Goal: Communication & Community: Answer question/provide support

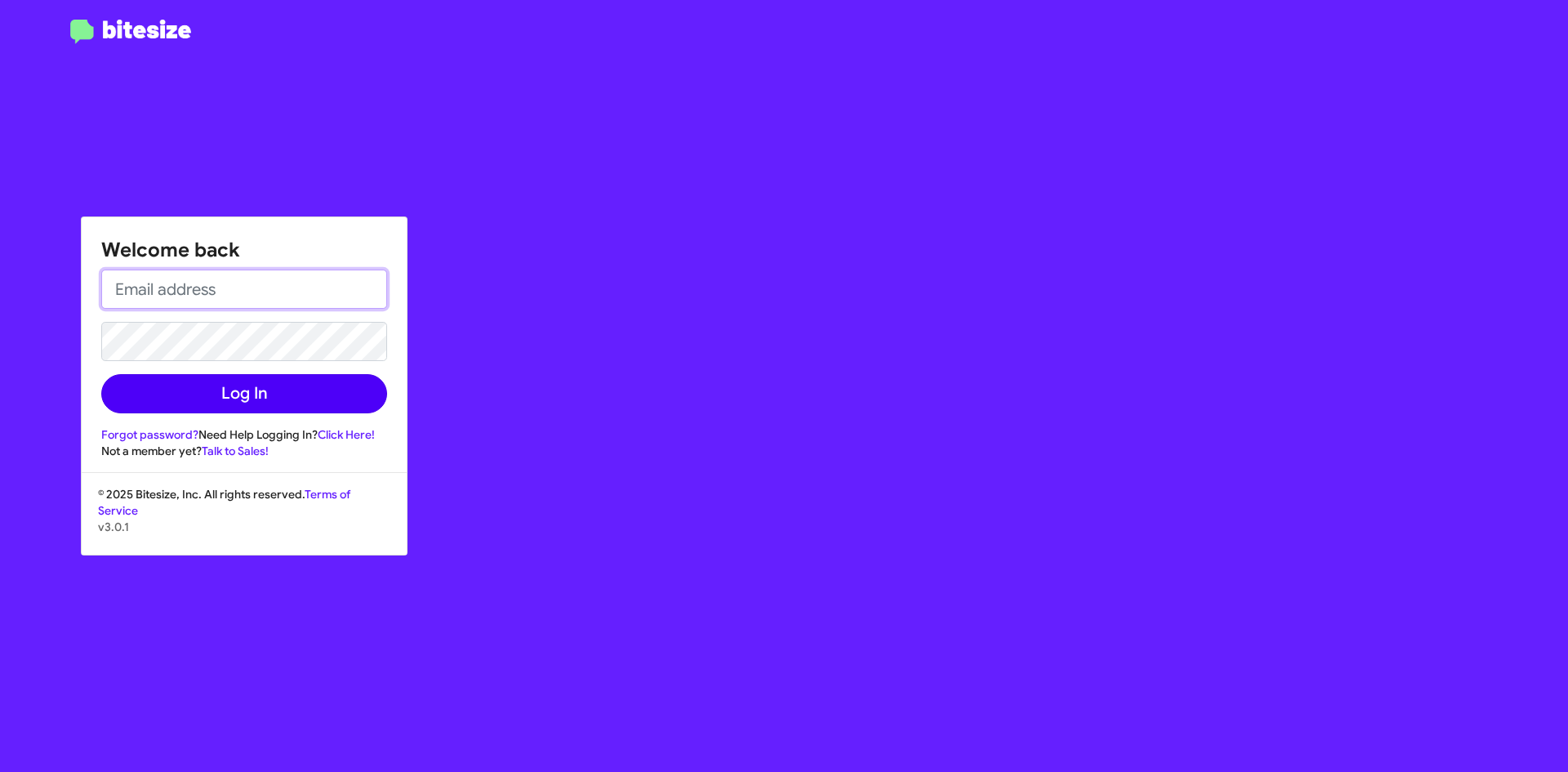
type input "[PERSON_NAME][EMAIL_ADDRESS][PERSON_NAME][DOMAIN_NAME]"
click at [248, 396] on button "Log In" at bounding box center [244, 394] width 285 height 40
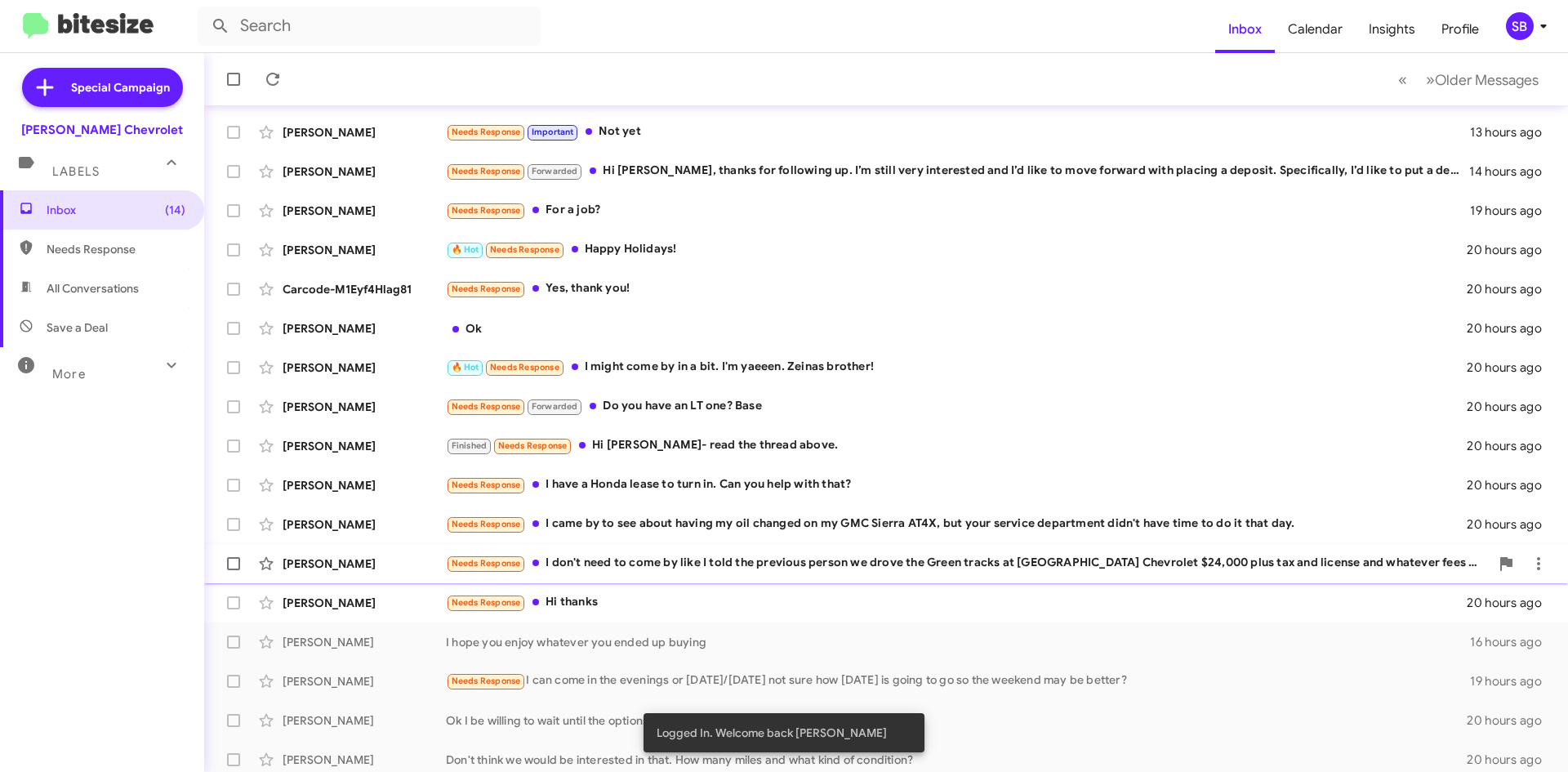
scroll to position [176, 0]
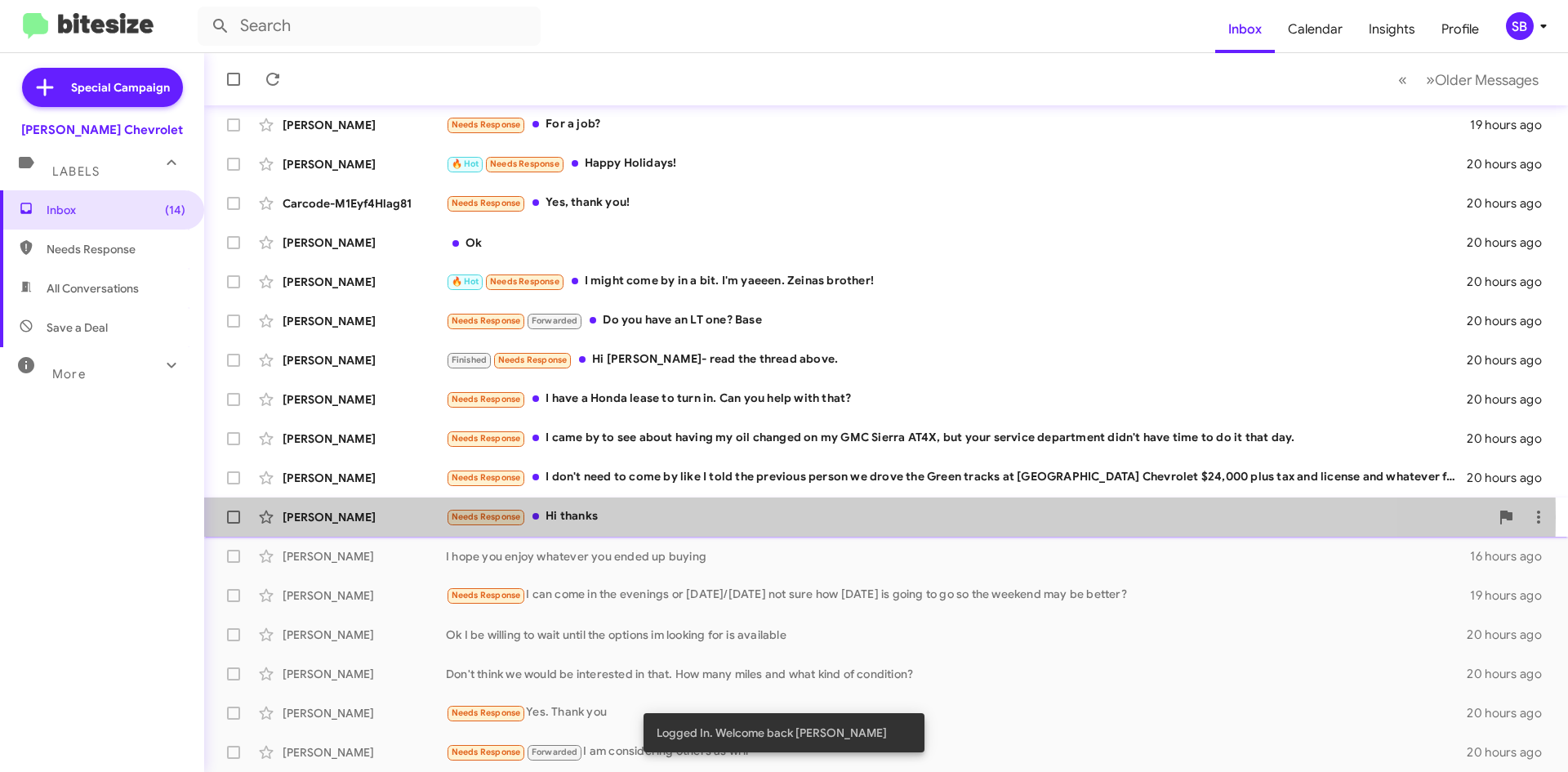
click at [647, 519] on div "Needs Response Hi thanks" at bounding box center [967, 516] width 1044 height 18
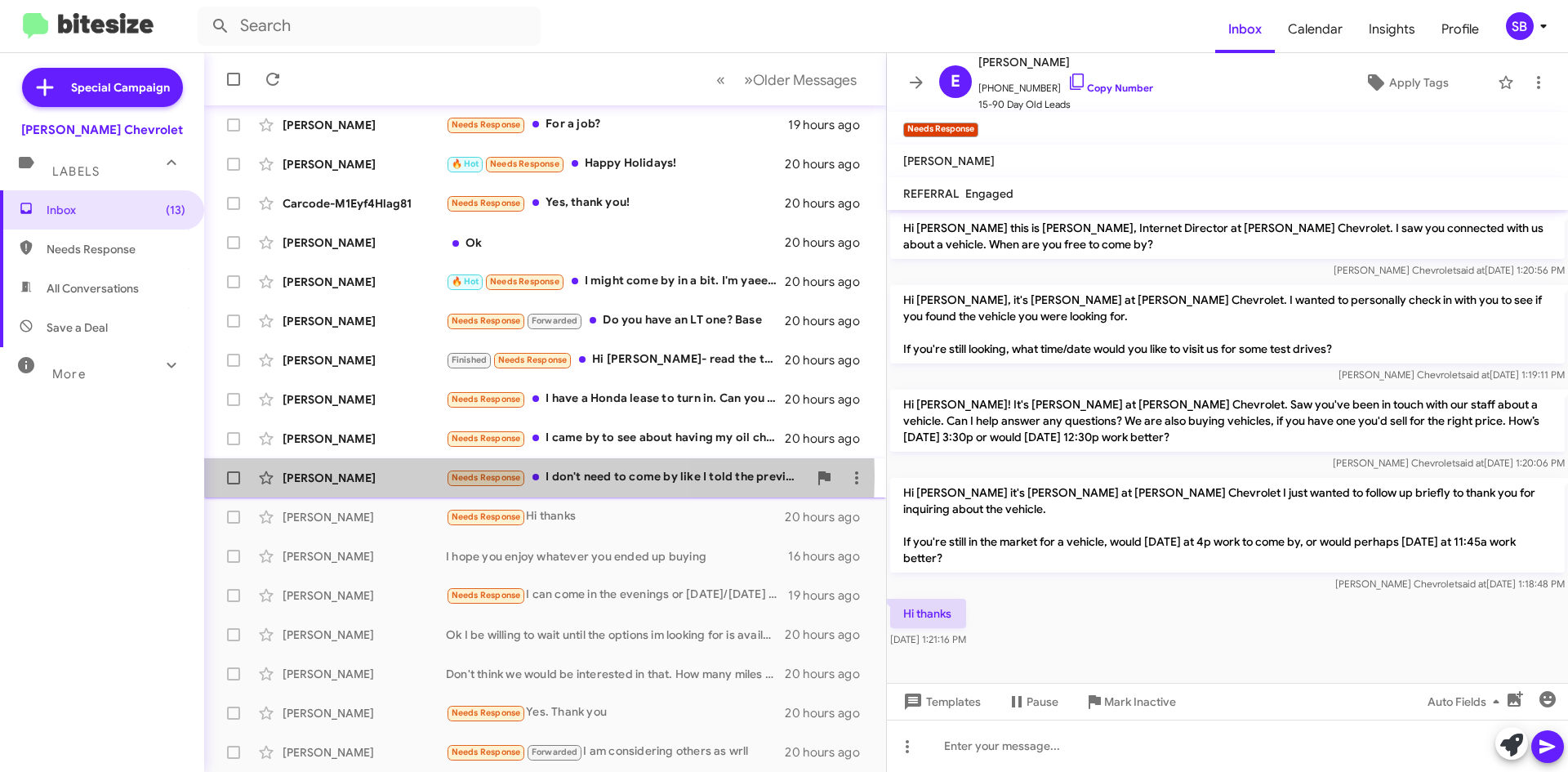
click at [369, 475] on div "[PERSON_NAME]" at bounding box center [364, 477] width 163 height 16
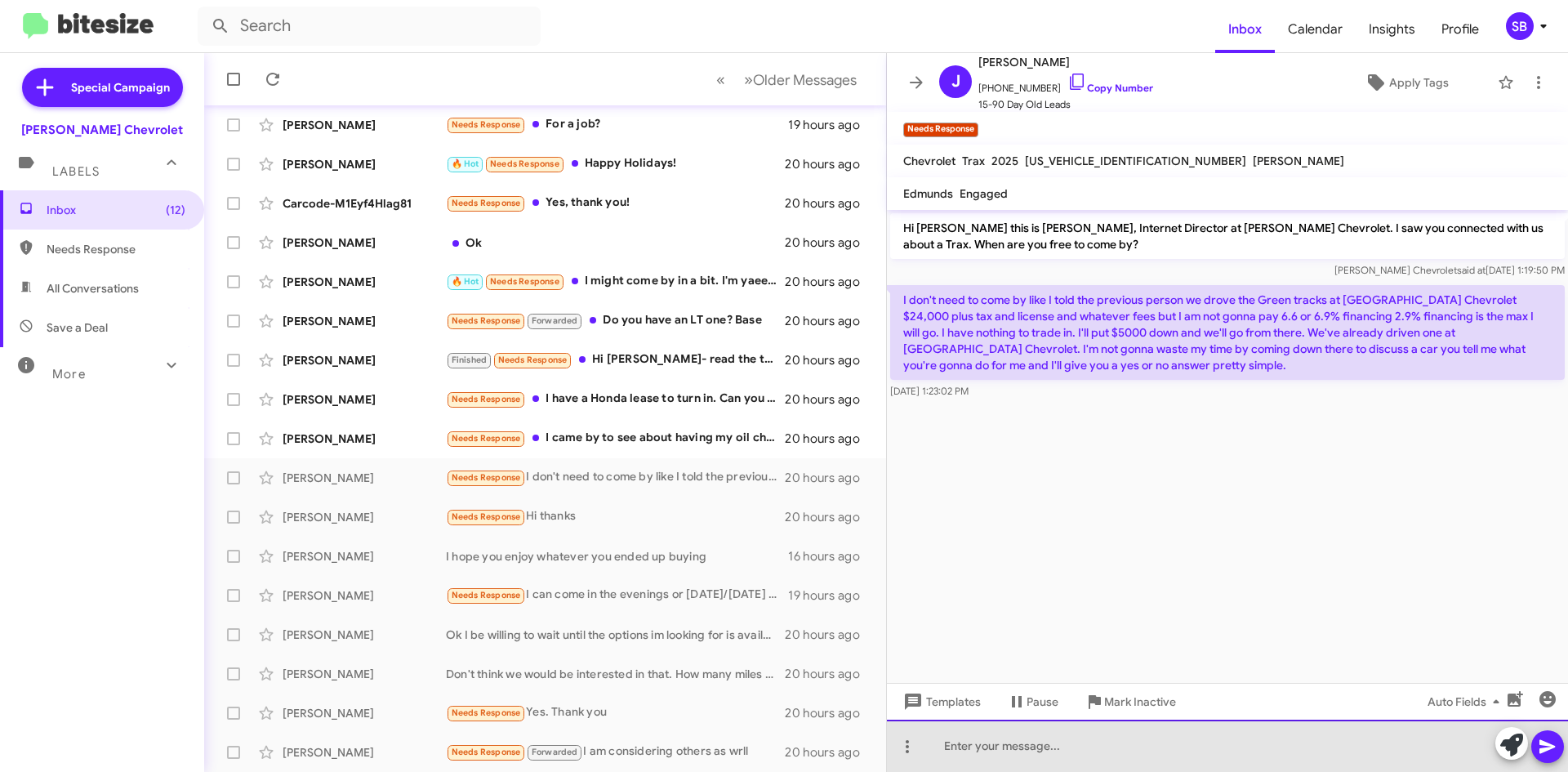
click at [978, 739] on div at bounding box center [1228, 746] width 681 height 52
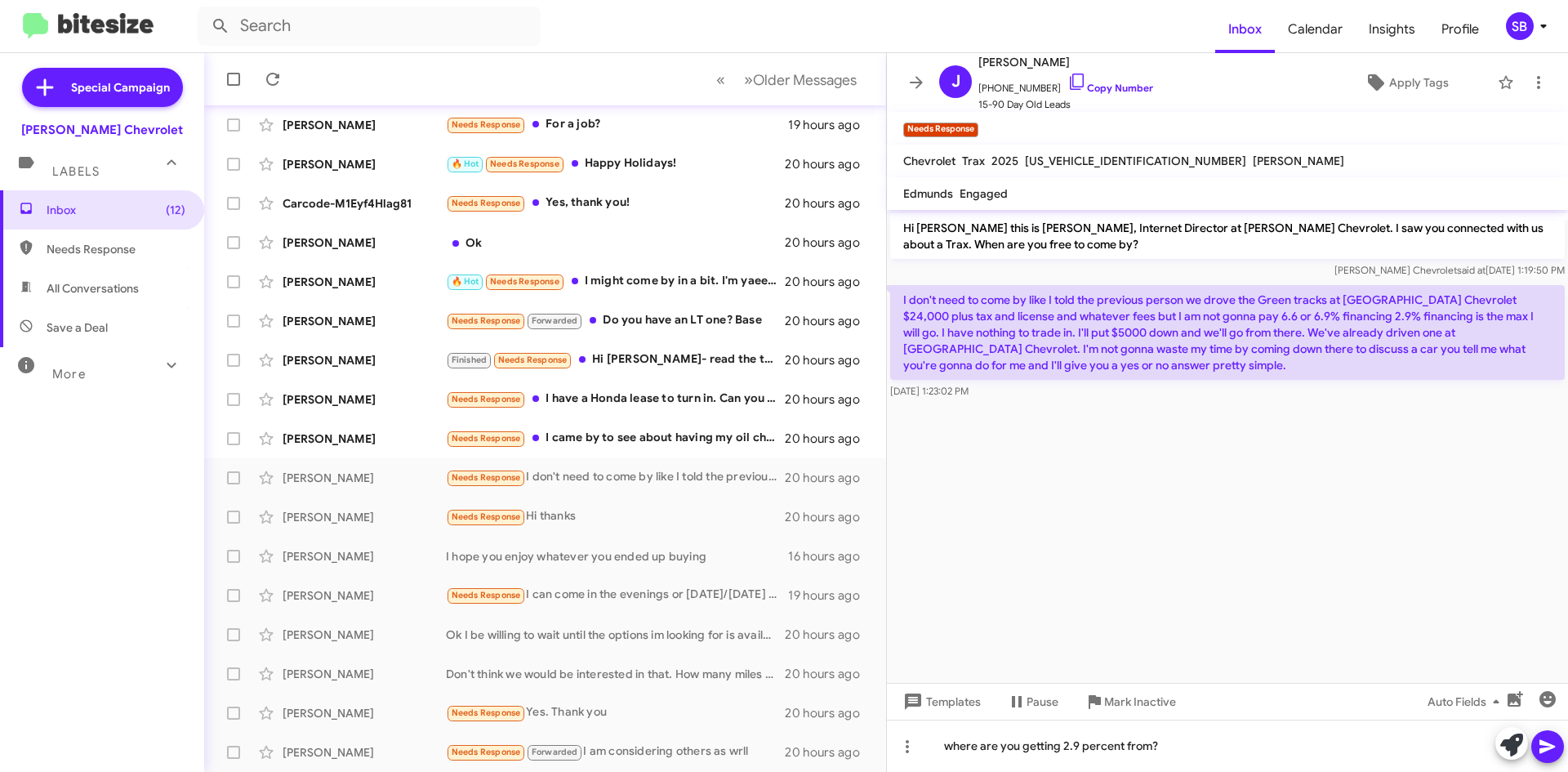
click at [1548, 742] on icon at bounding box center [1548, 746] width 19 height 19
click at [382, 443] on div "[PERSON_NAME]" at bounding box center [364, 438] width 163 height 16
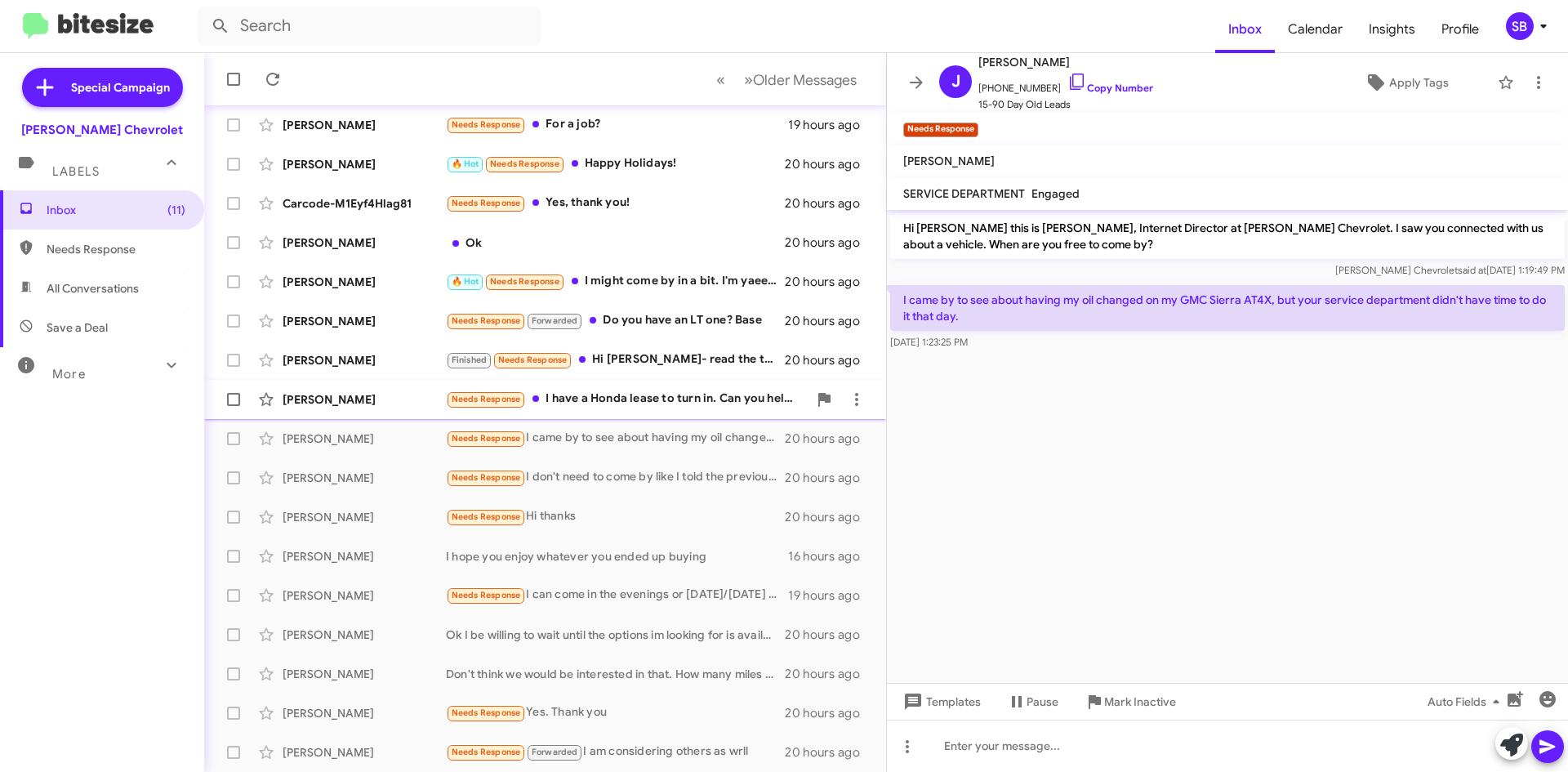
click at [390, 405] on div "[PERSON_NAME]" at bounding box center [364, 399] width 163 height 16
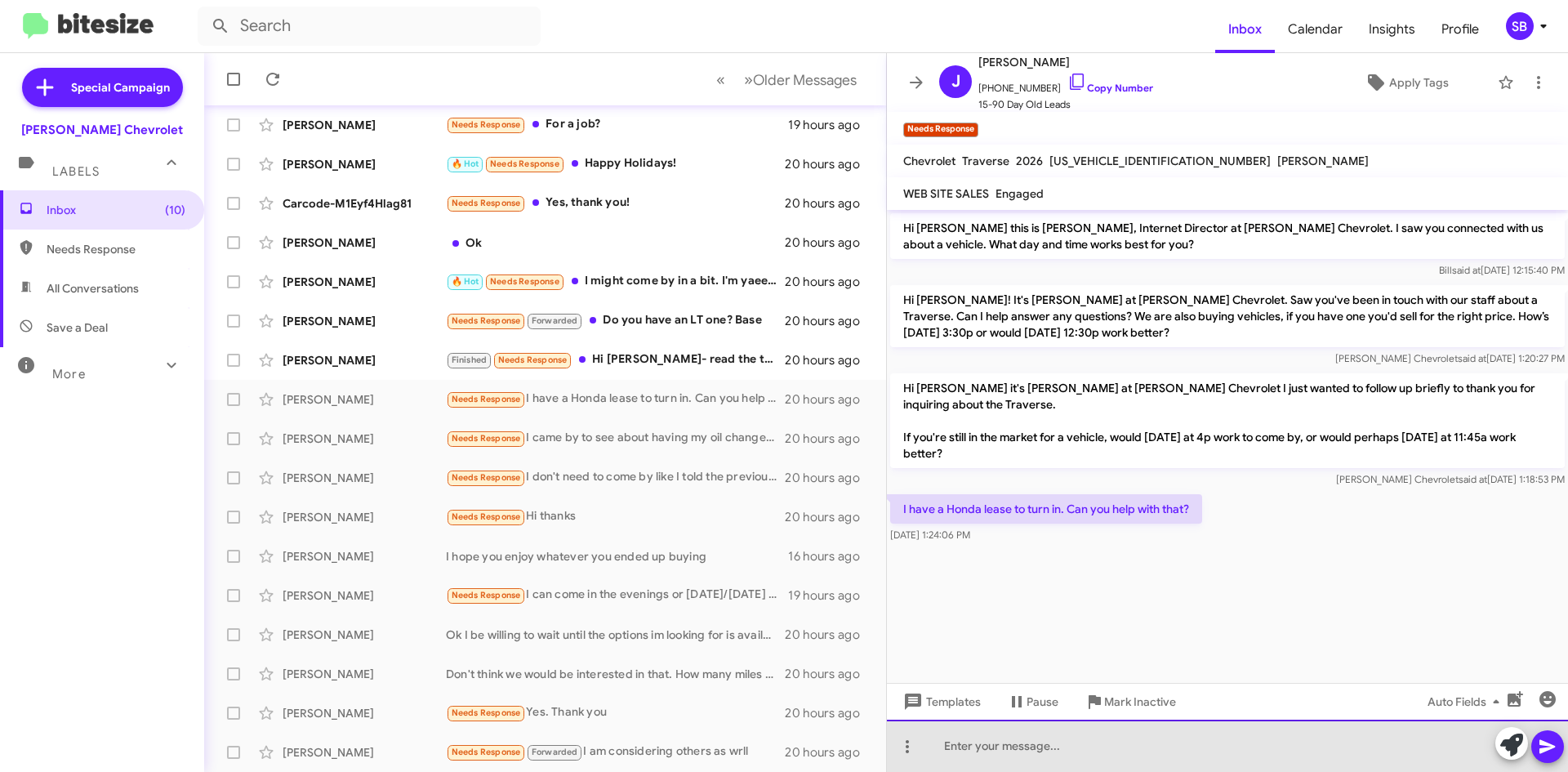
click at [1007, 750] on div at bounding box center [1228, 746] width 681 height 52
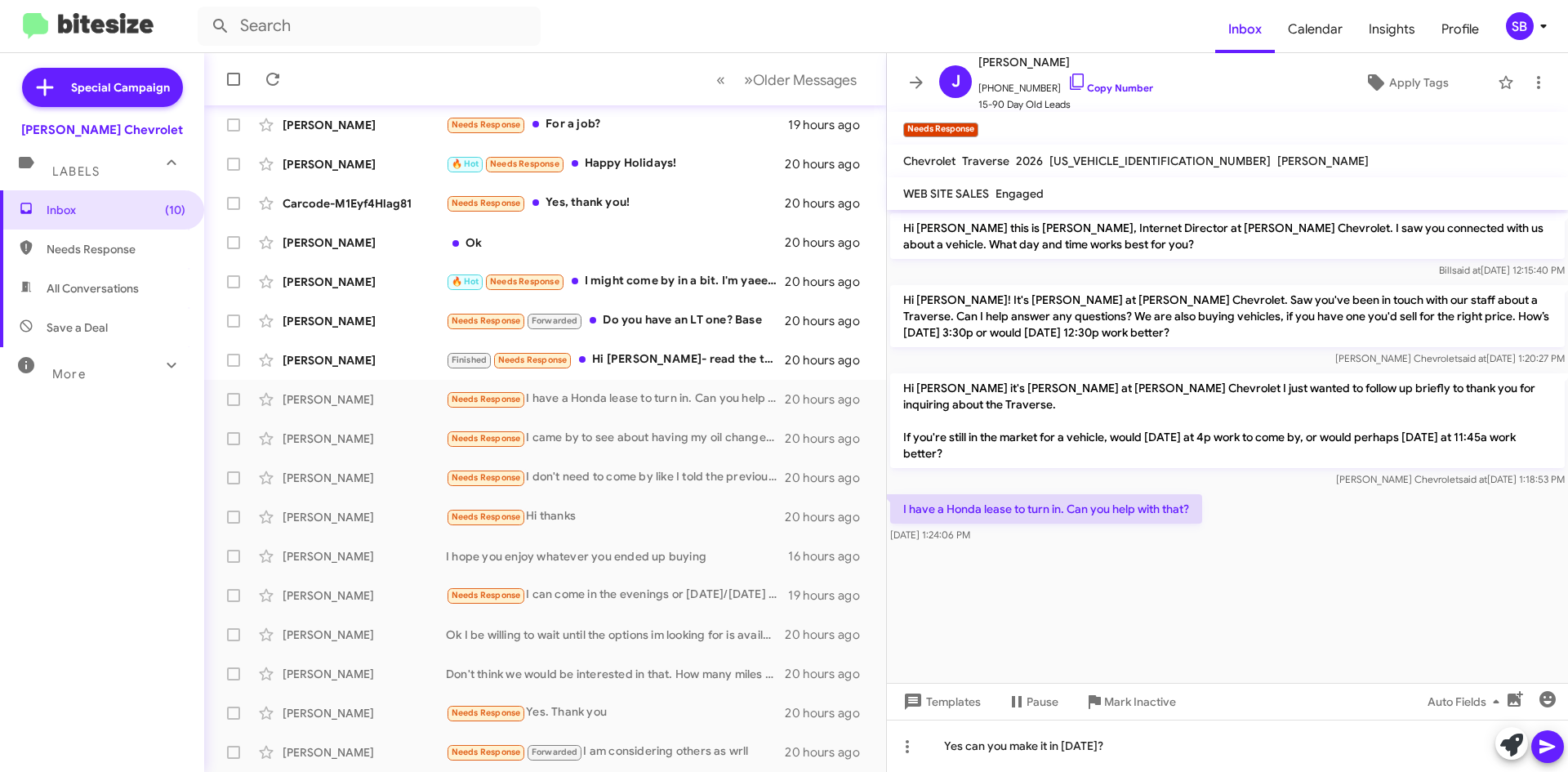
click at [1548, 757] on span at bounding box center [1548, 747] width 19 height 33
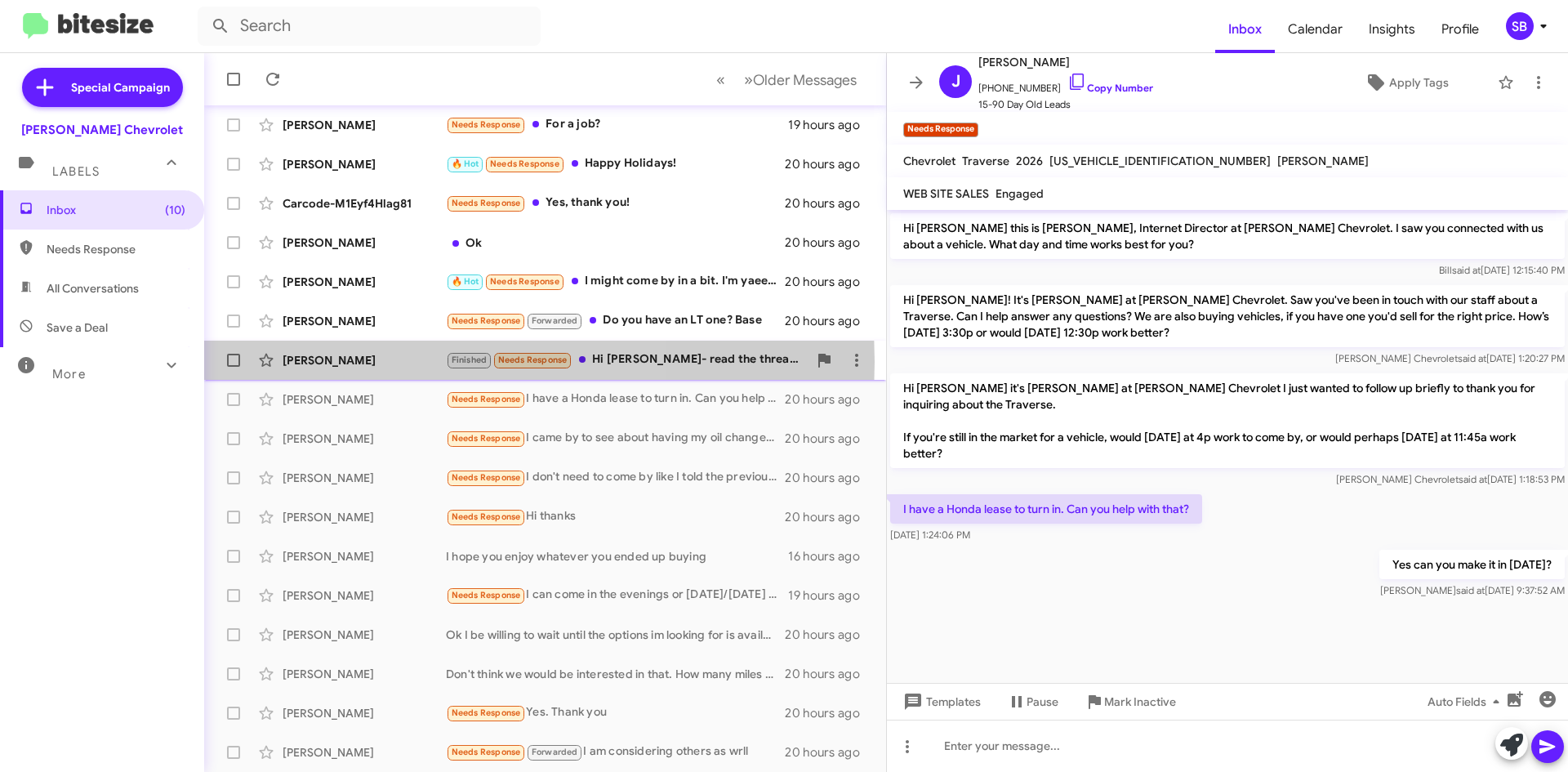
click at [356, 362] on div "[PERSON_NAME]" at bounding box center [364, 360] width 163 height 16
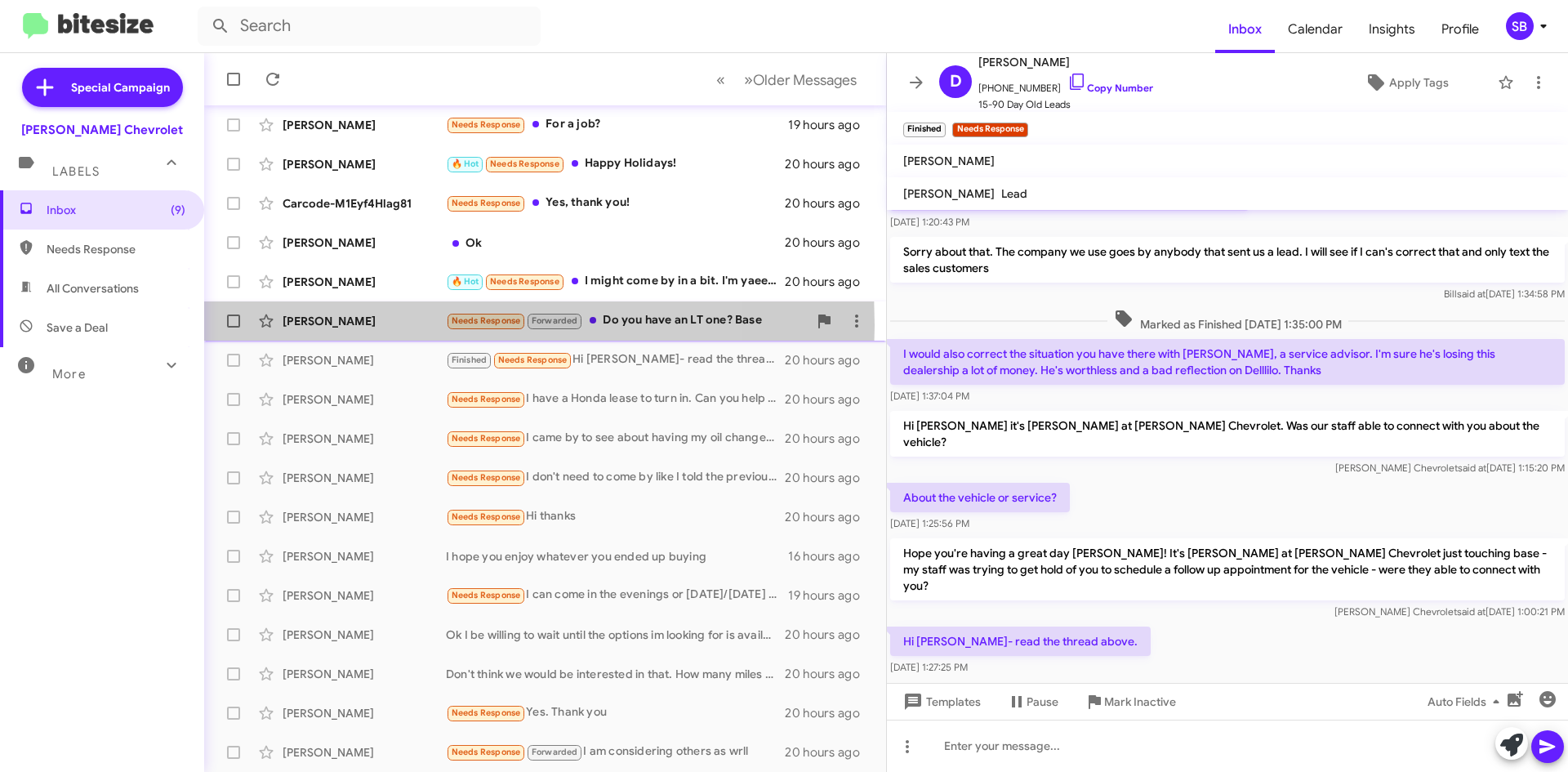
click at [395, 325] on div "[PERSON_NAME]" at bounding box center [364, 320] width 163 height 16
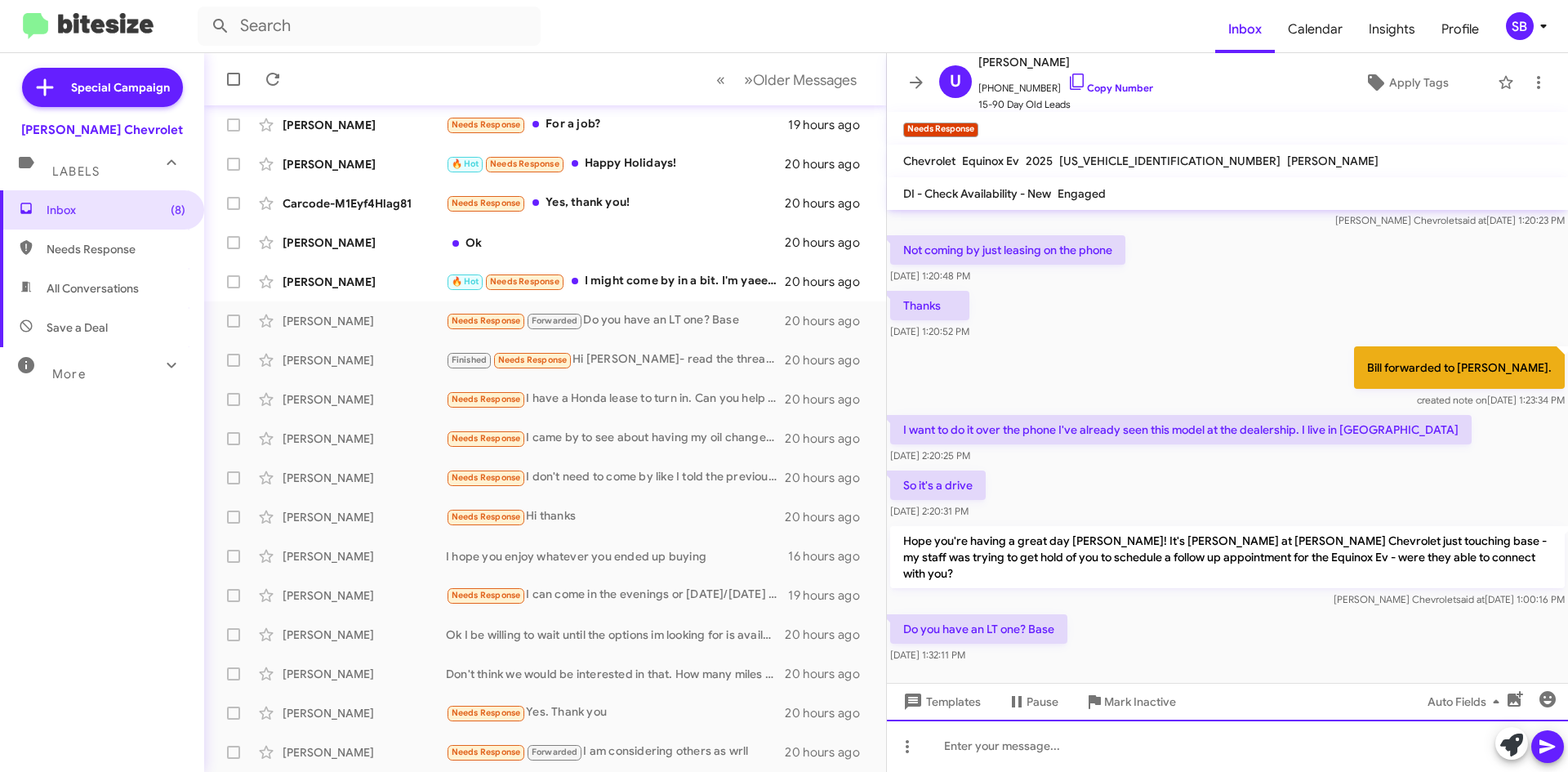
drag, startPoint x: 1057, startPoint y: 753, endPoint x: 1038, endPoint y: 748, distance: 19.6
click at [1056, 755] on div at bounding box center [1228, 746] width 681 height 52
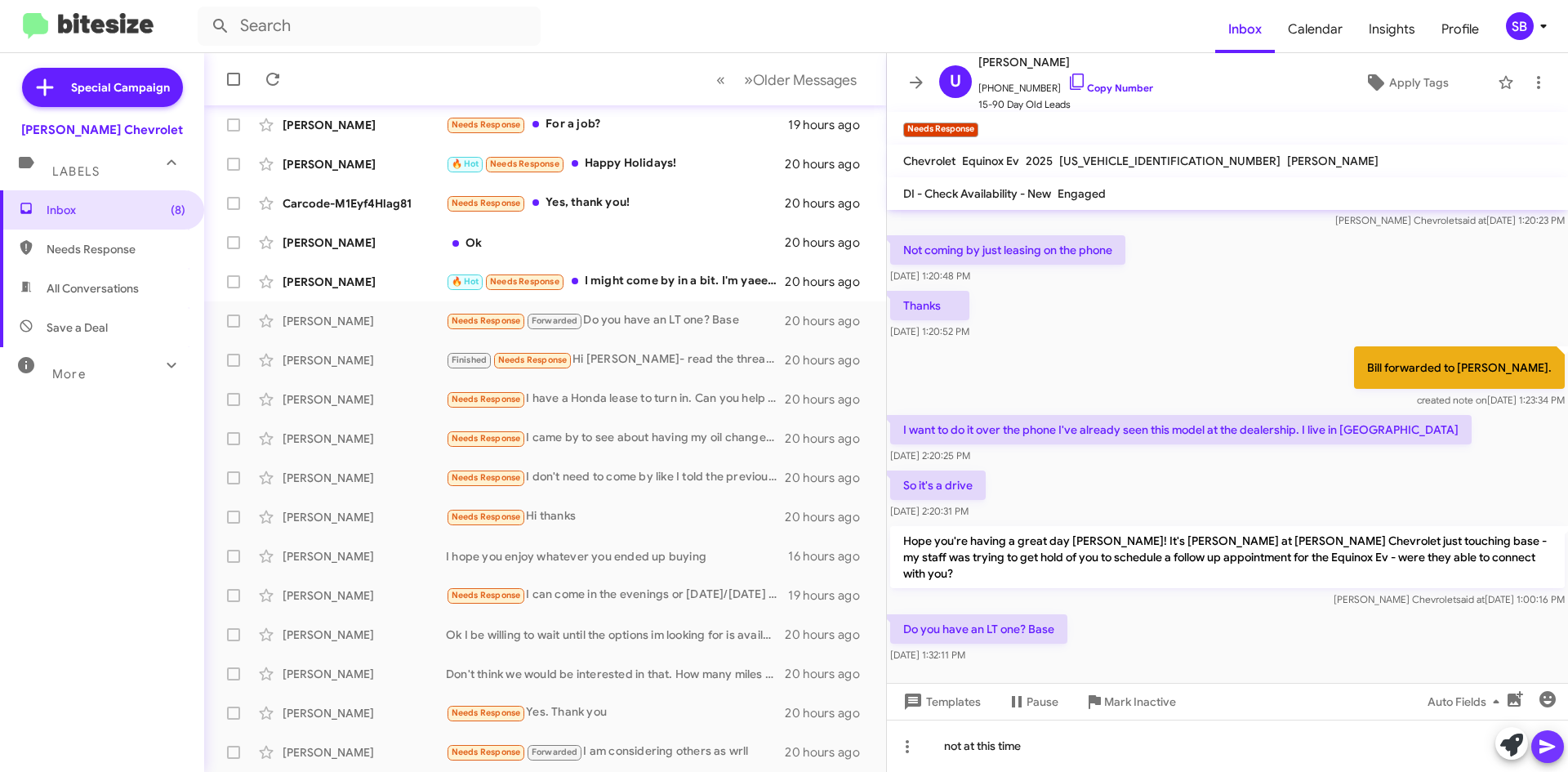
click at [1554, 742] on icon at bounding box center [1548, 746] width 19 height 19
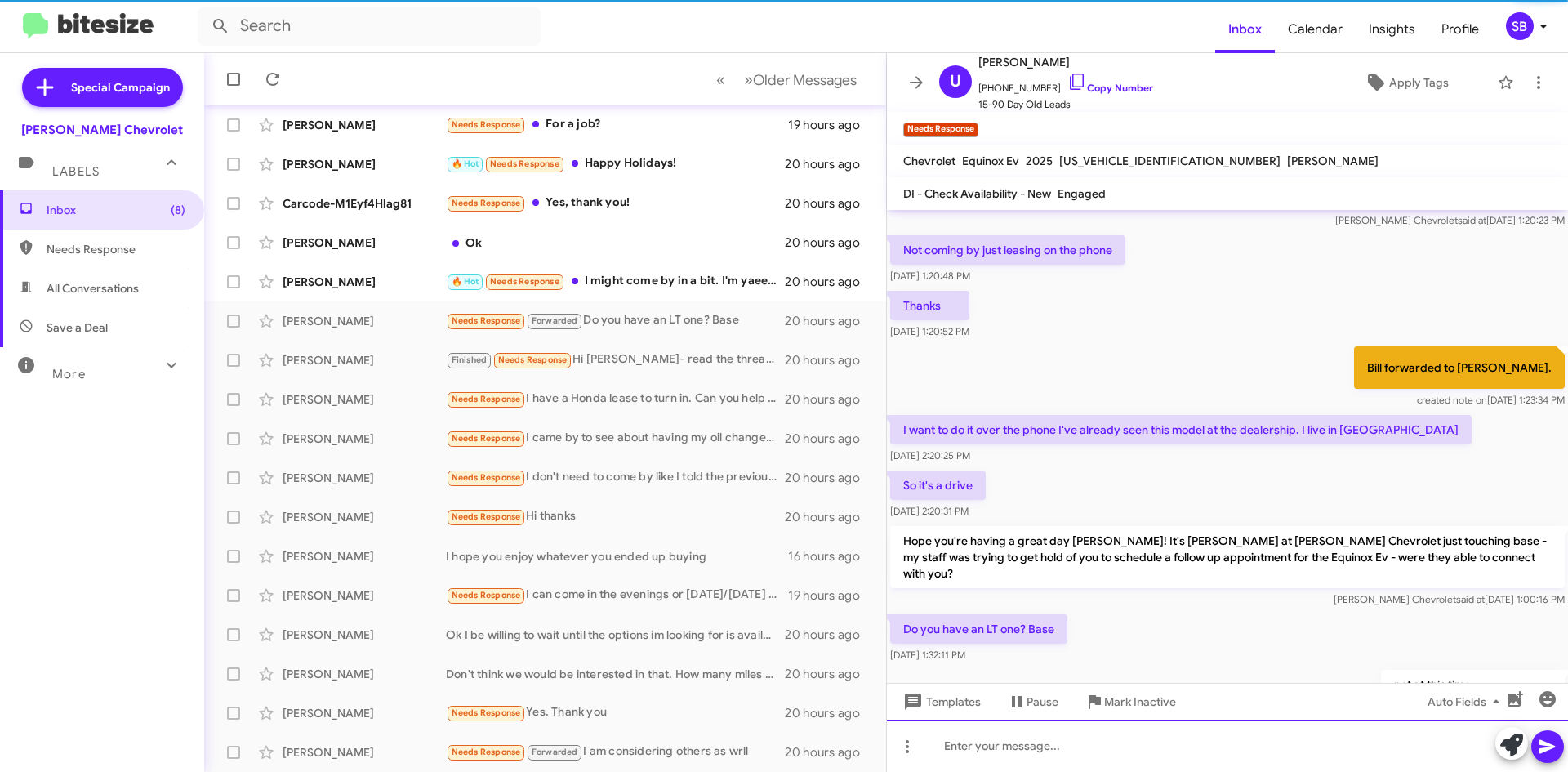
scroll to position [109, 0]
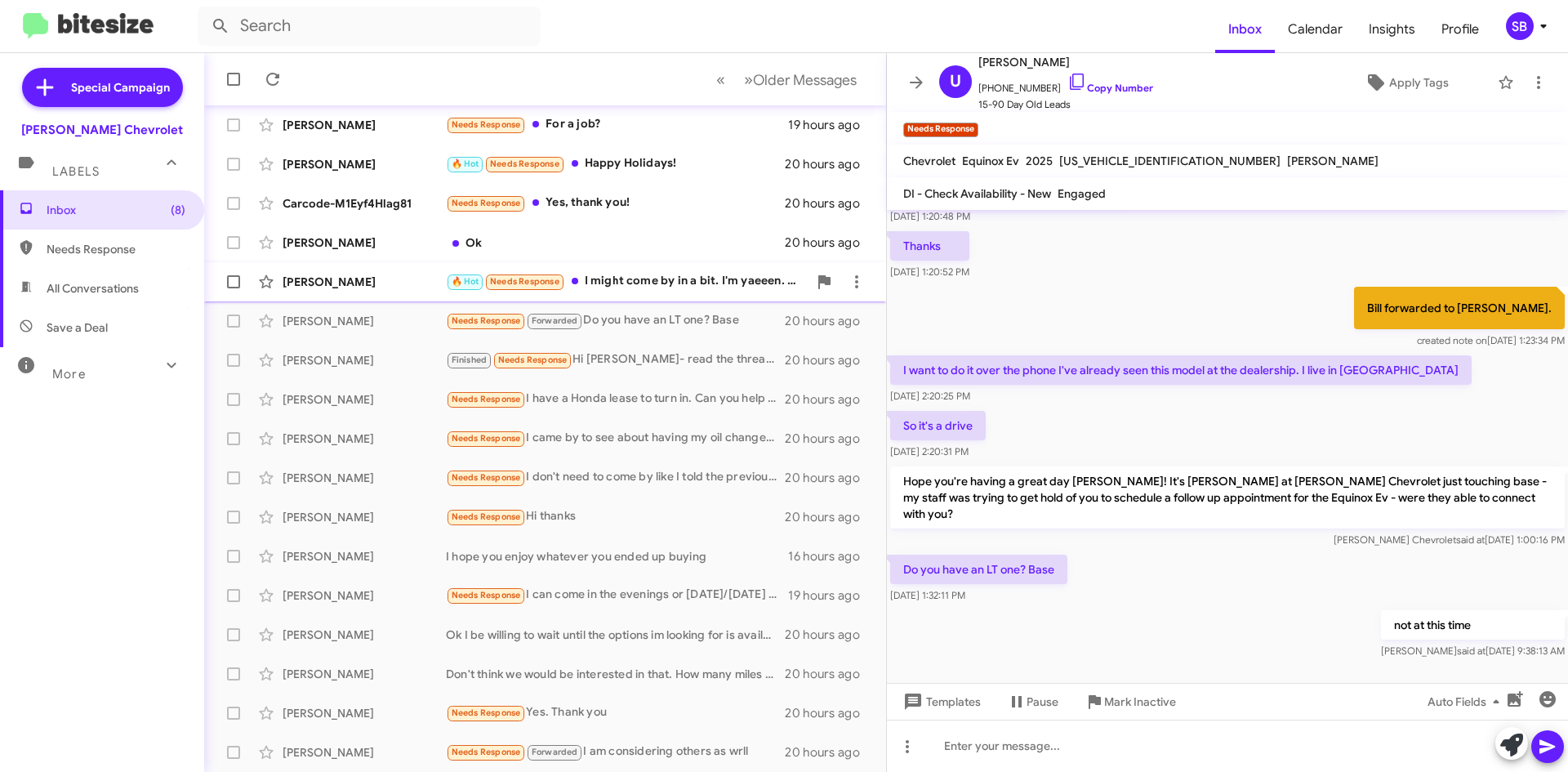
click at [422, 276] on div "[PERSON_NAME]" at bounding box center [364, 282] width 163 height 16
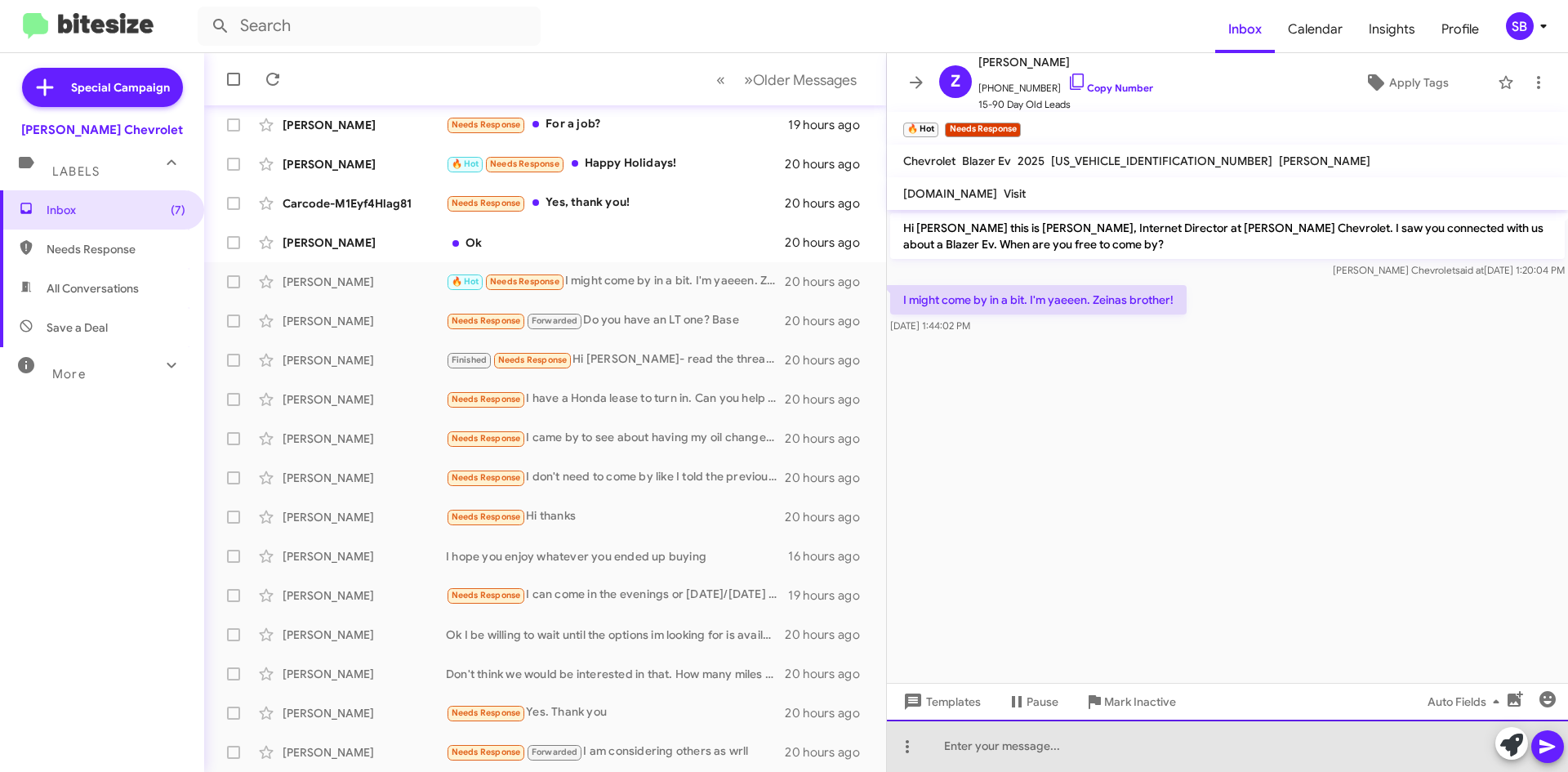
click at [1162, 738] on div at bounding box center [1228, 746] width 681 height 52
click at [1209, 742] on div "Hello My names [PERSON_NAME] with [PERSON_NAME] Chevrolet t" at bounding box center [1228, 746] width 681 height 52
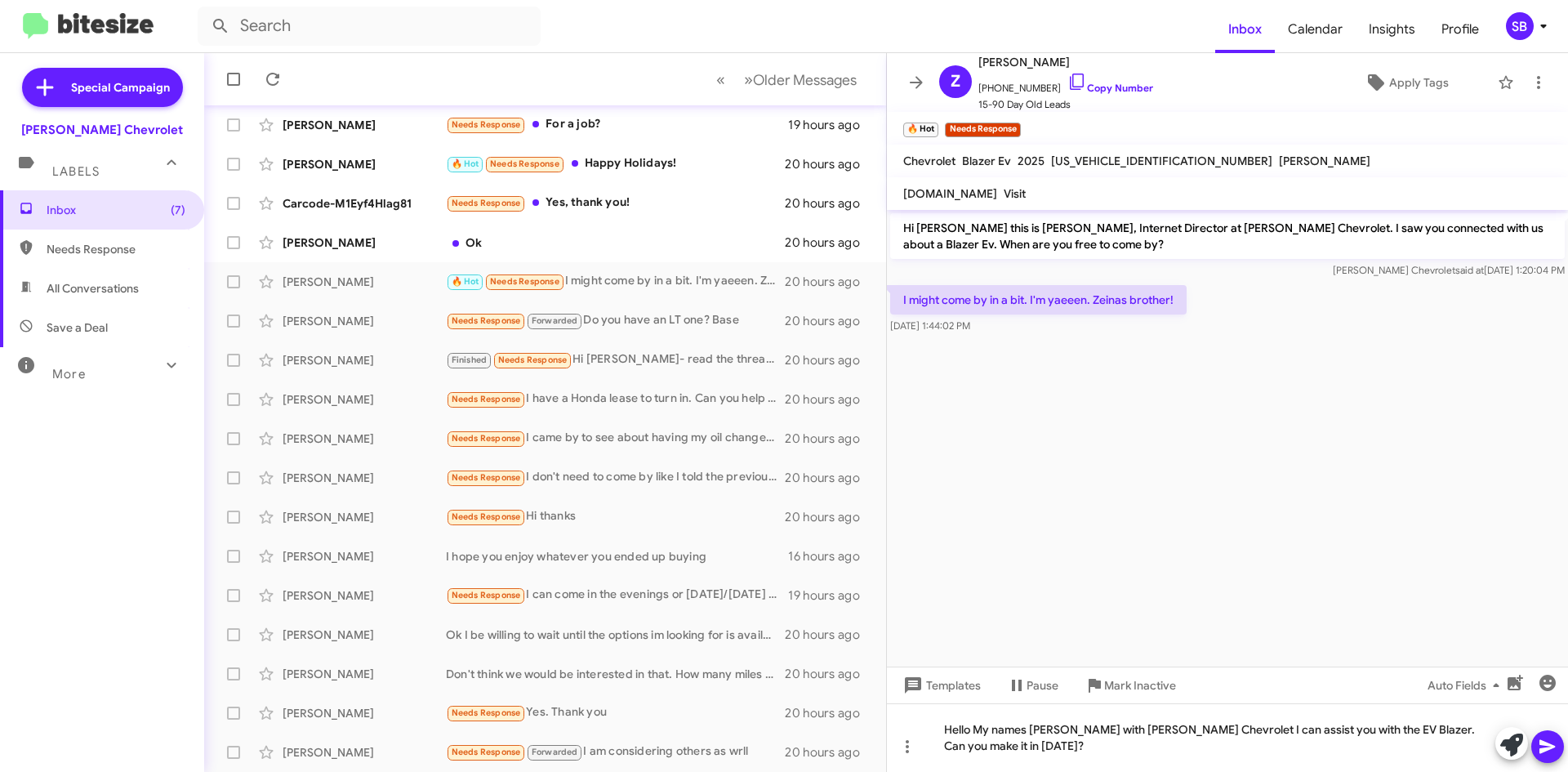
drag, startPoint x: 1551, startPoint y: 743, endPoint x: 1542, endPoint y: 742, distance: 9.1
click at [1552, 743] on icon at bounding box center [1548, 746] width 19 height 19
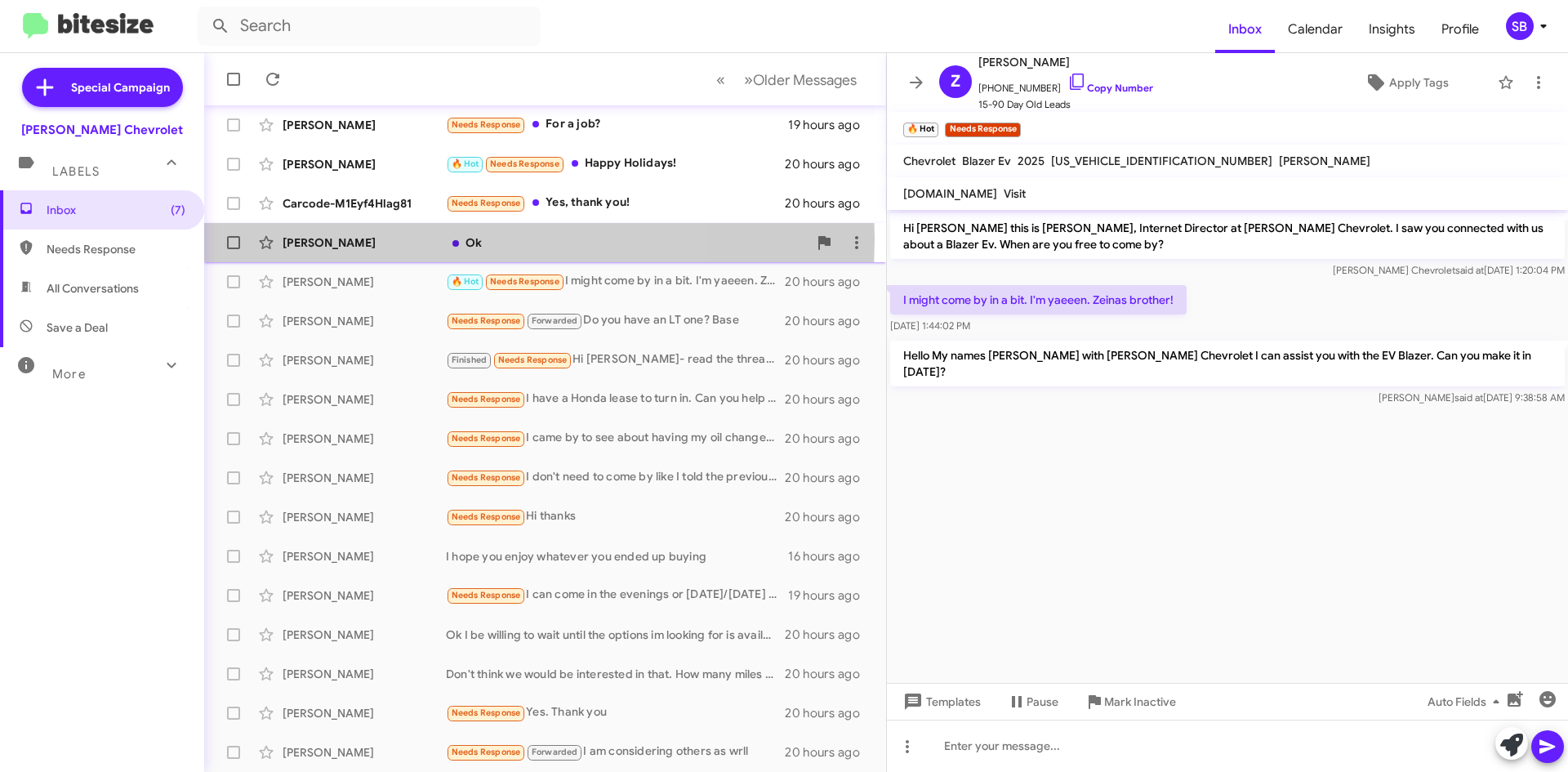
click at [374, 238] on div "[PERSON_NAME]" at bounding box center [364, 242] width 163 height 16
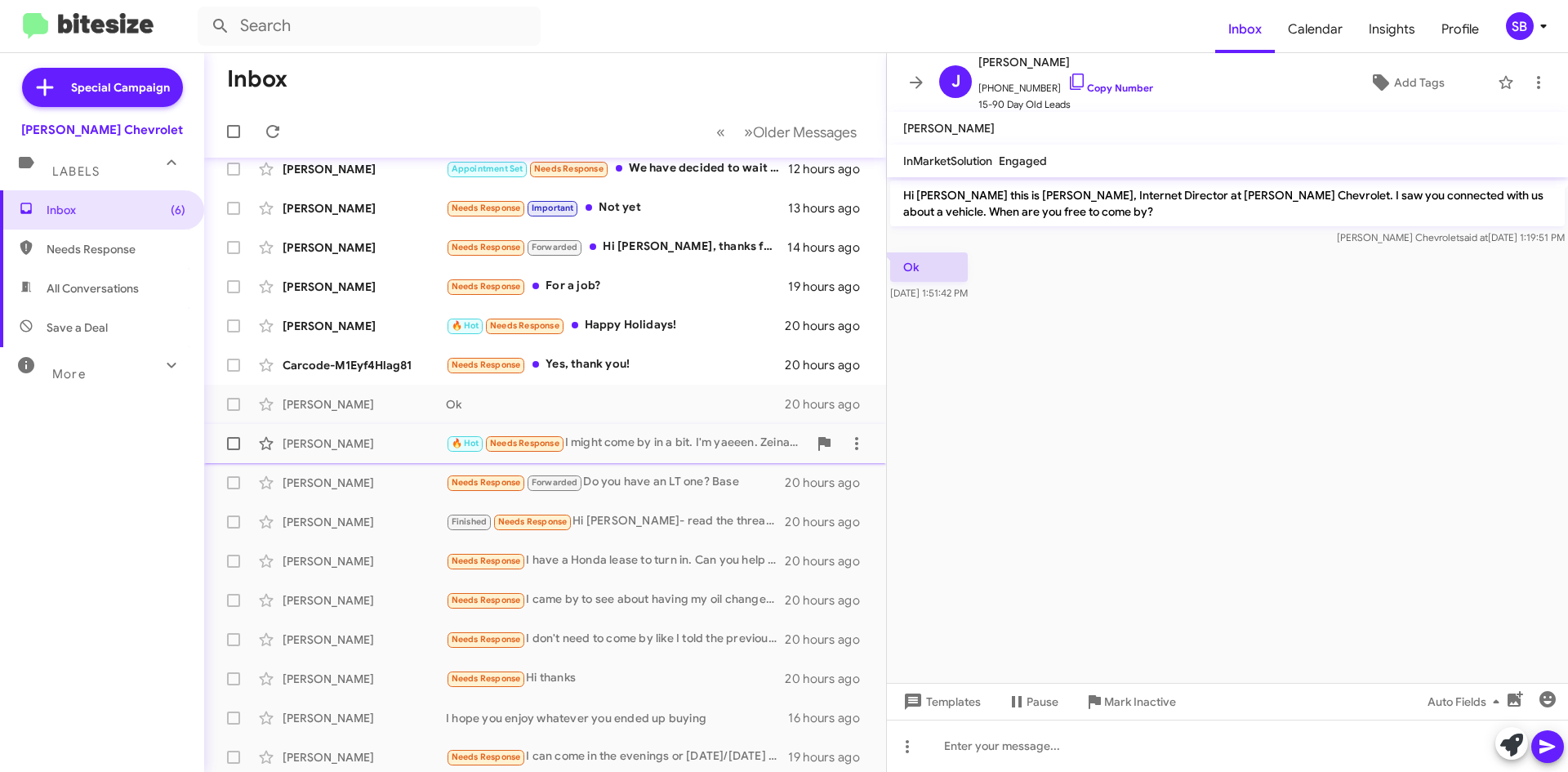
scroll to position [14, 0]
click at [426, 370] on div "Carcode-M1Eyf4Hlag81" at bounding box center [364, 367] width 163 height 16
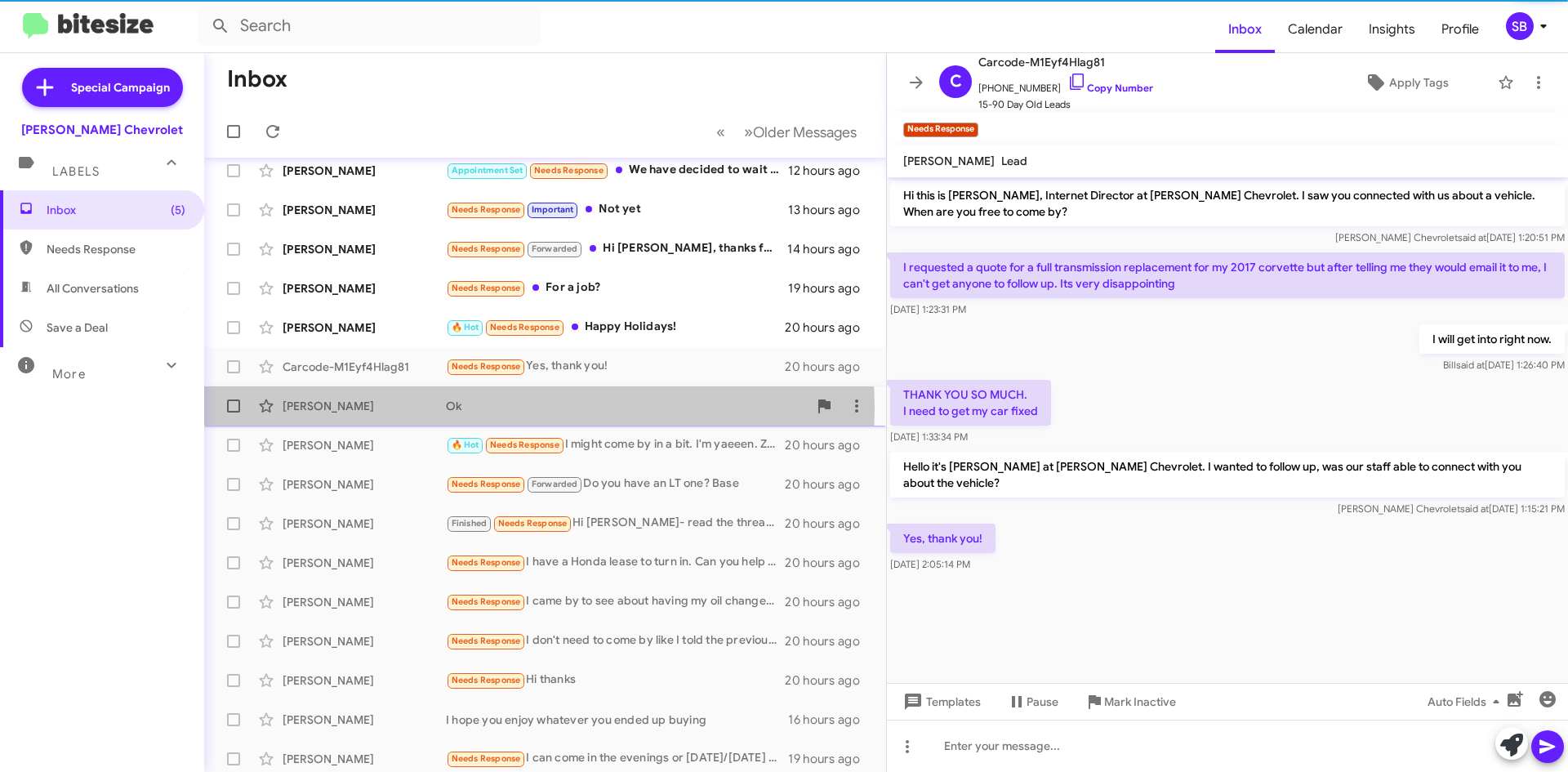
click at [418, 408] on div "[PERSON_NAME]" at bounding box center [364, 405] width 163 height 16
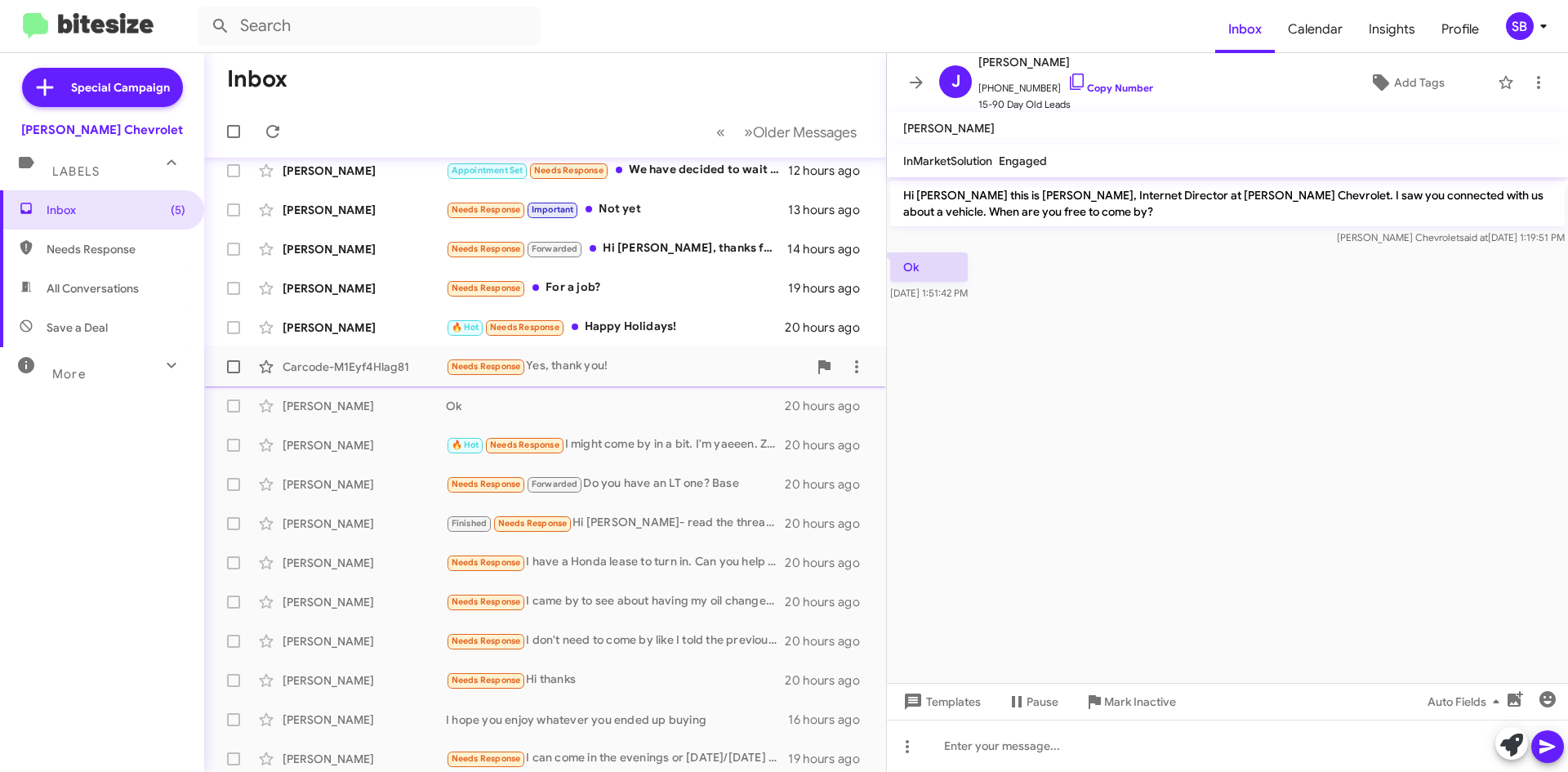
click at [422, 372] on div "Carcode-M1Eyf4Hlag81" at bounding box center [364, 367] width 163 height 16
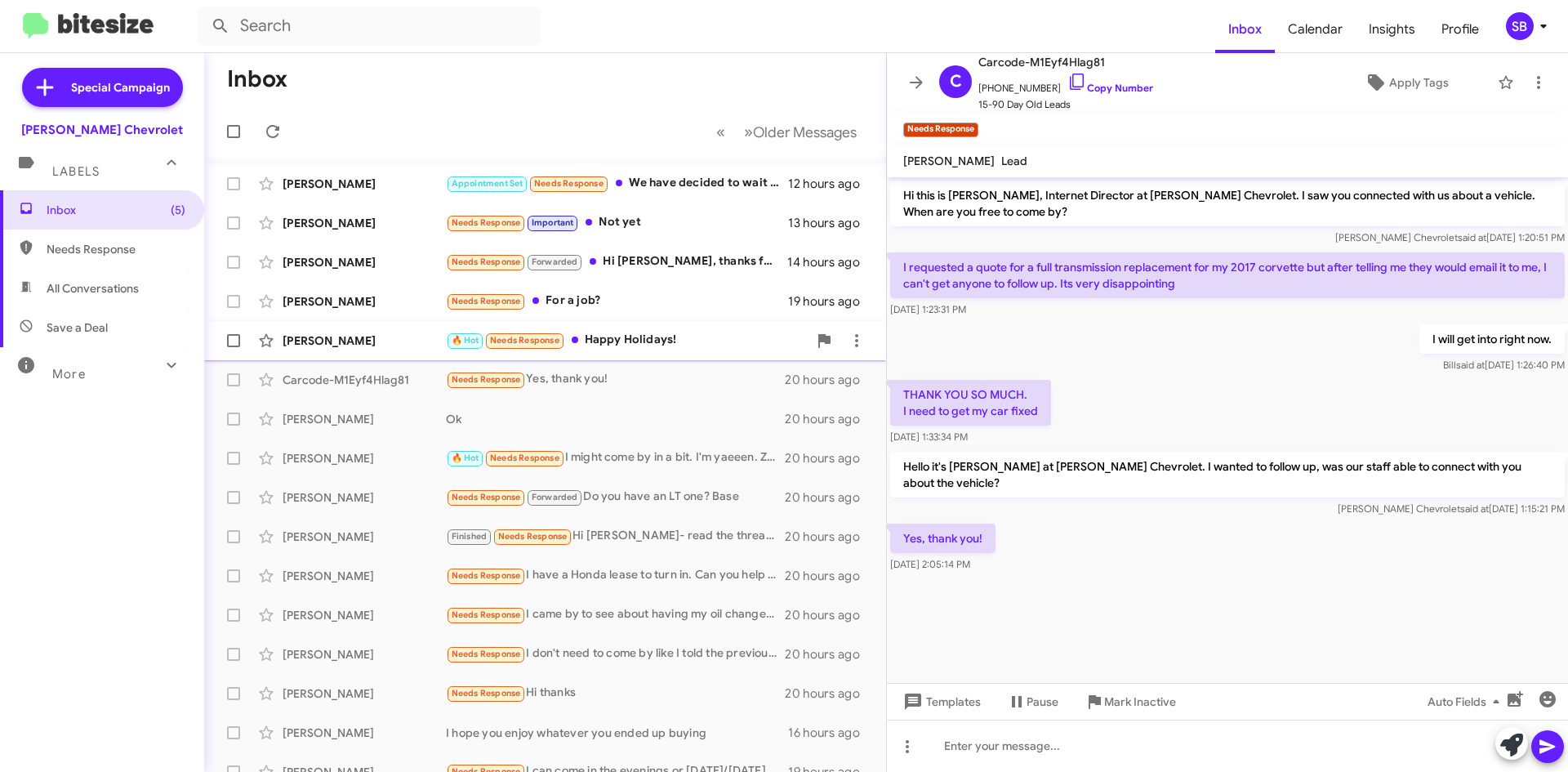
click at [411, 348] on div "[PERSON_NAME]" at bounding box center [364, 341] width 163 height 16
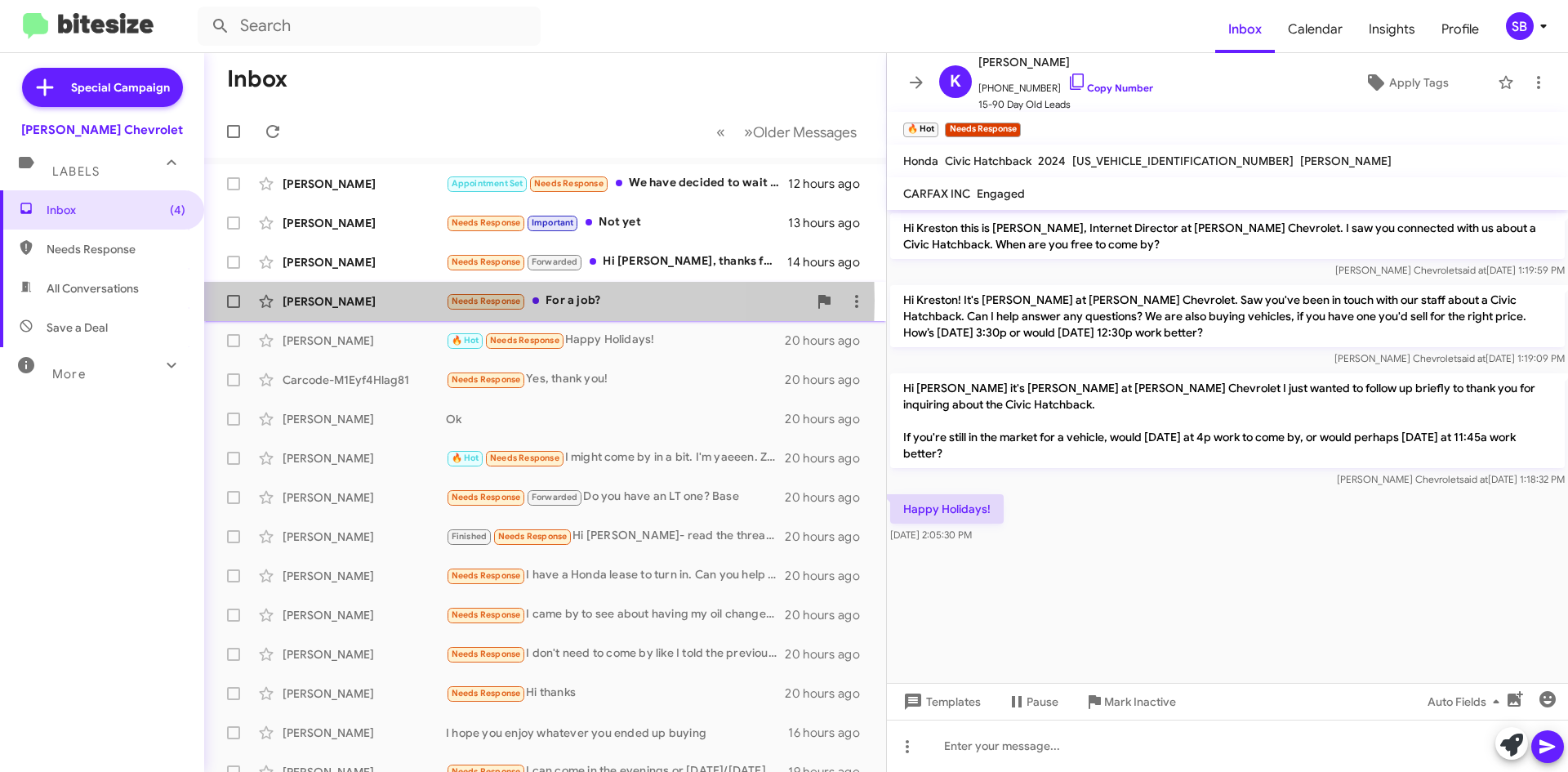
click at [396, 301] on div "[PERSON_NAME]" at bounding box center [364, 301] width 163 height 16
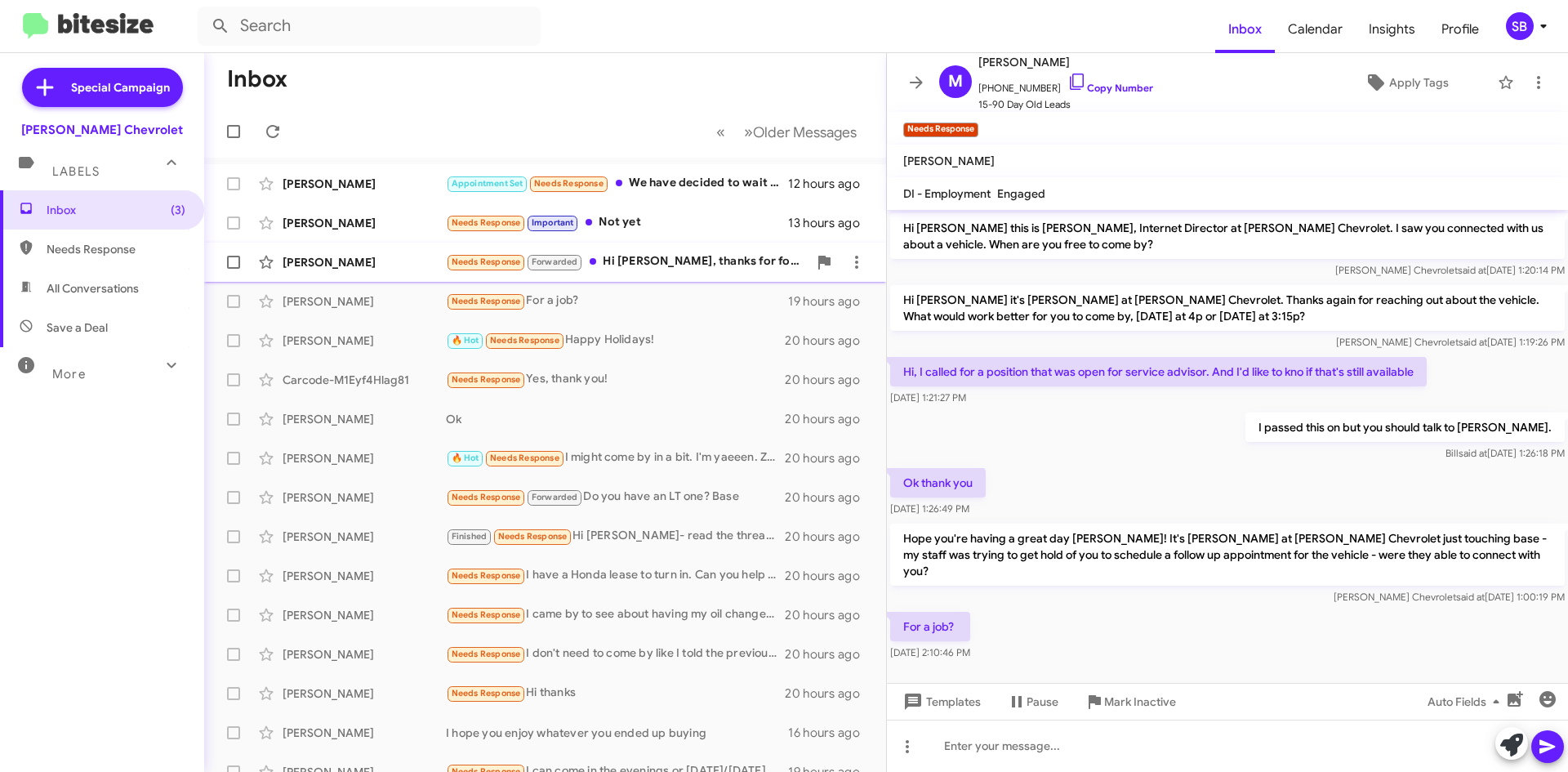
click at [396, 268] on div "[PERSON_NAME]" at bounding box center [364, 262] width 163 height 16
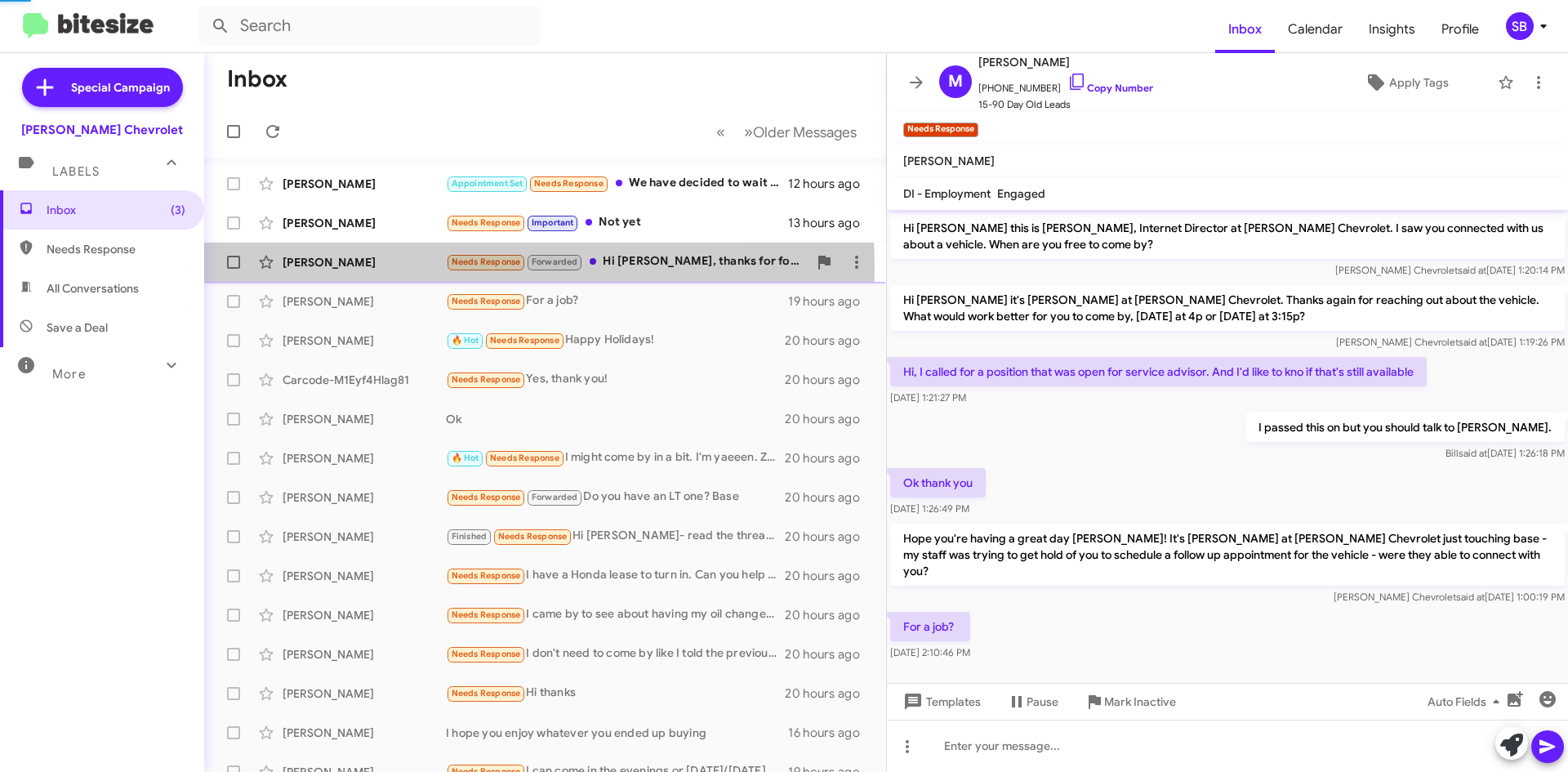
scroll to position [262, 0]
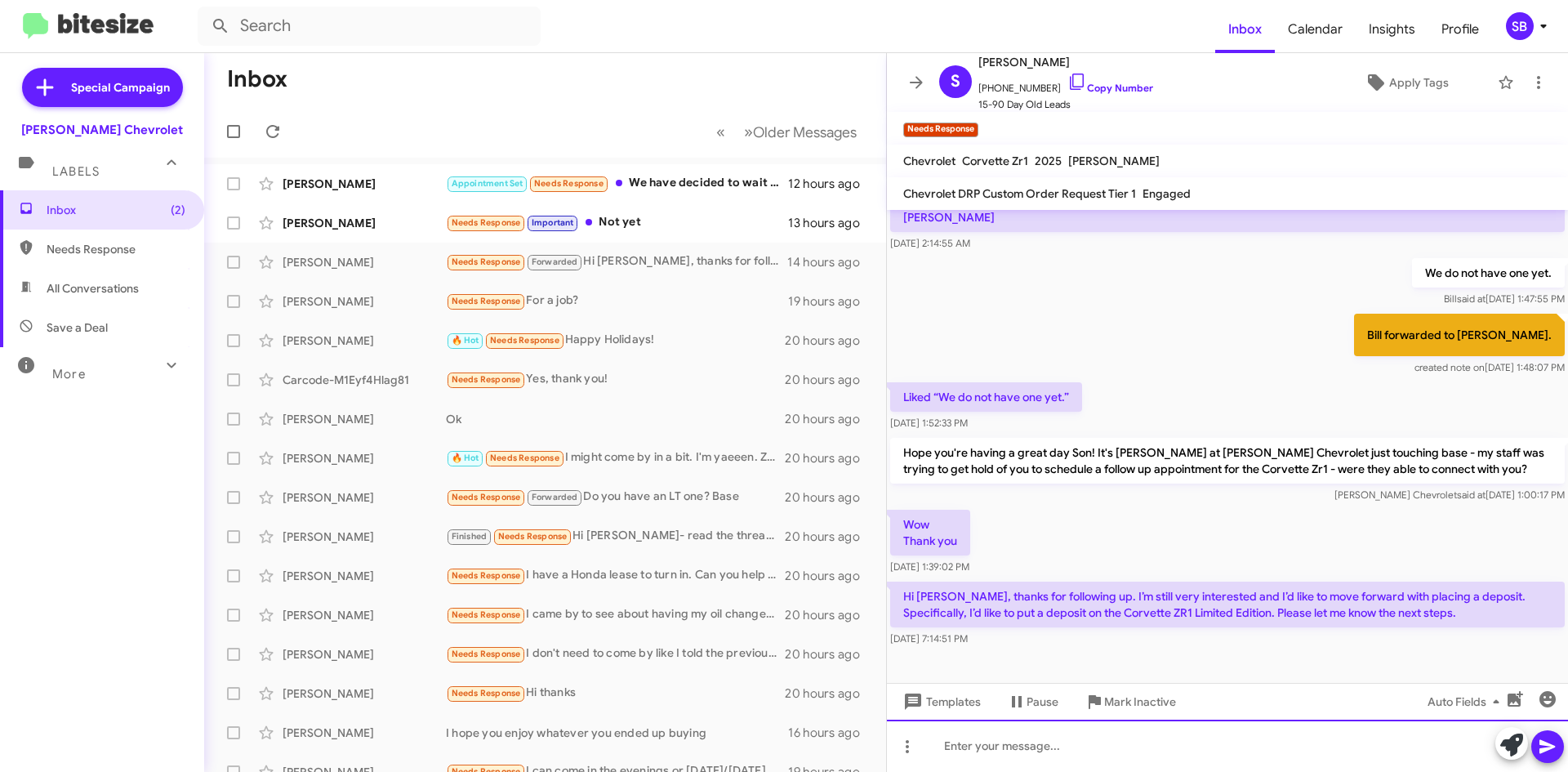
click at [1175, 747] on div at bounding box center [1228, 746] width 681 height 52
click at [1203, 745] on div "We are not currently taking deposits on the ZR!" at bounding box center [1228, 746] width 681 height 52
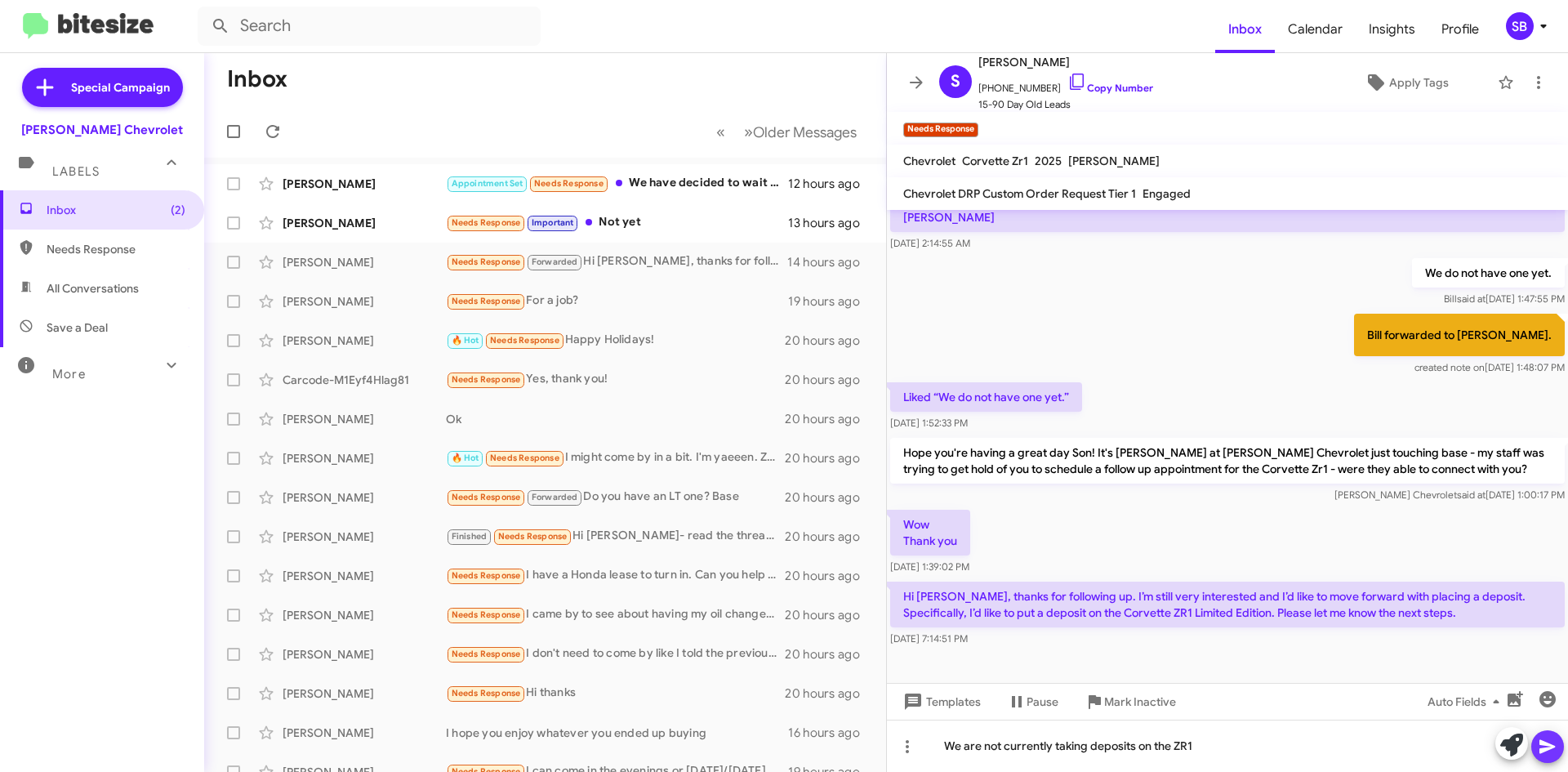
click at [1547, 745] on icon at bounding box center [1547, 747] width 15 height 14
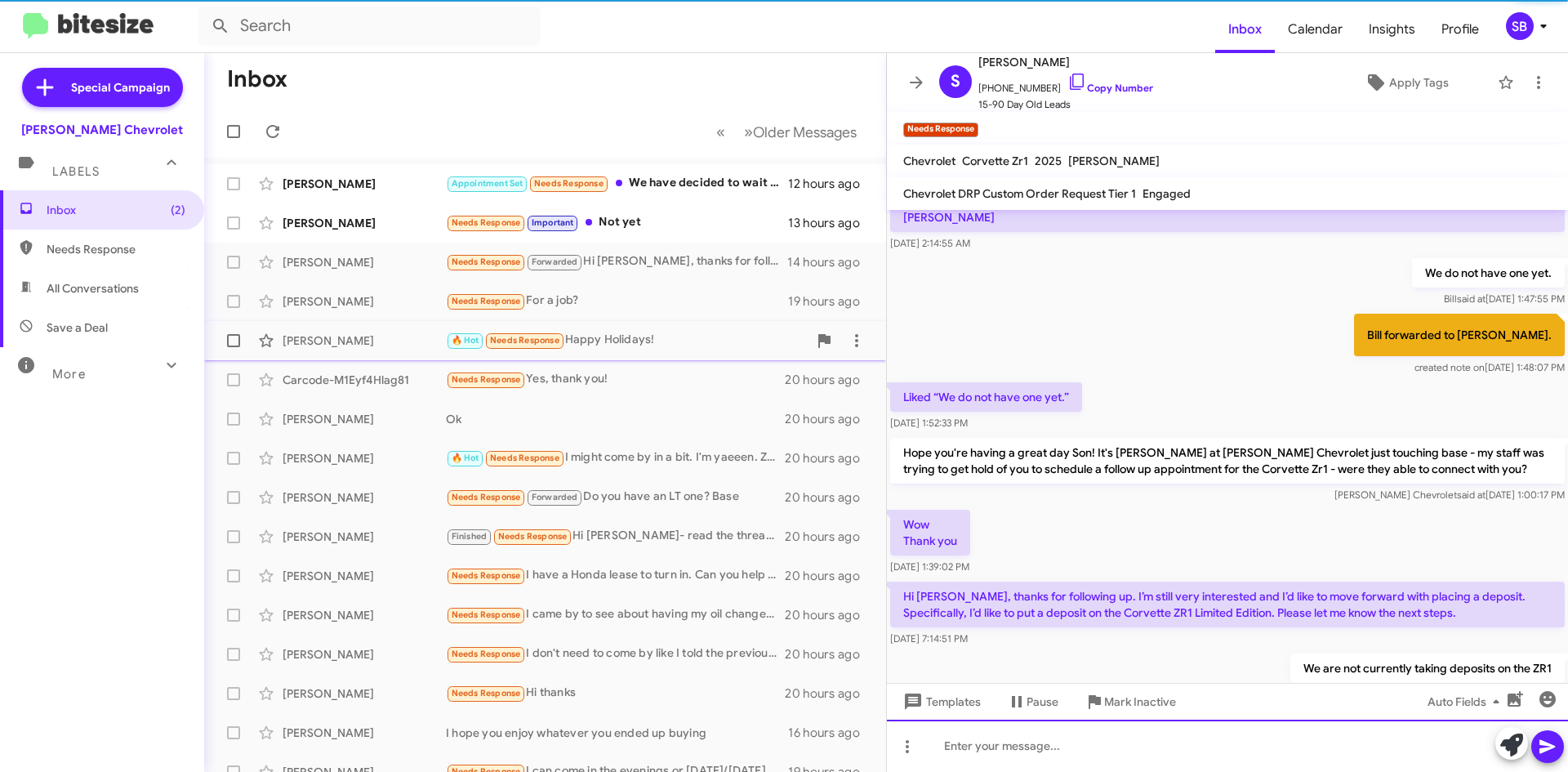
scroll to position [0, 0]
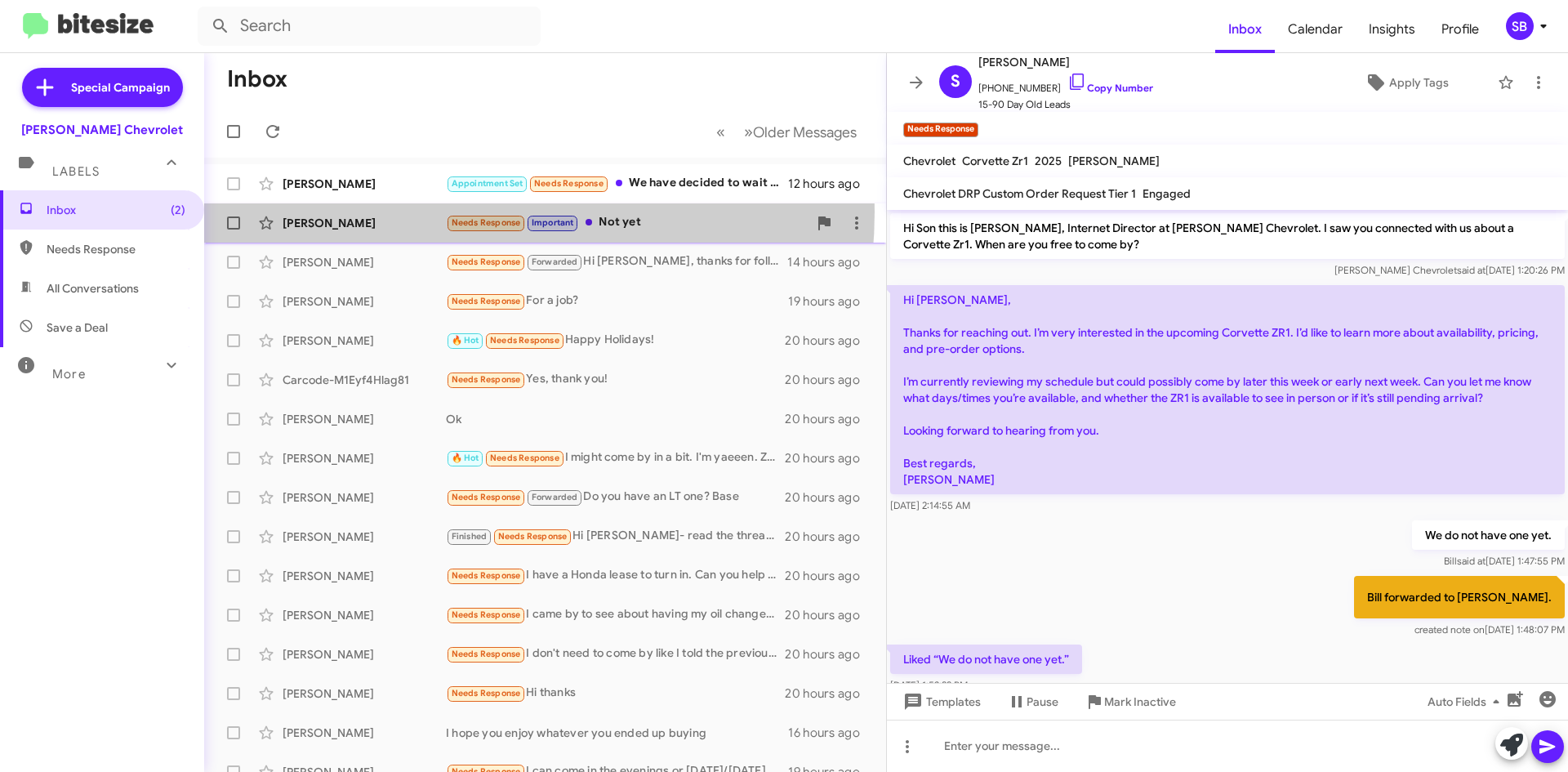
click at [428, 212] on div "[PERSON_NAME] Needs Response Important Not yet 13 hours ago" at bounding box center [546, 223] width 656 height 33
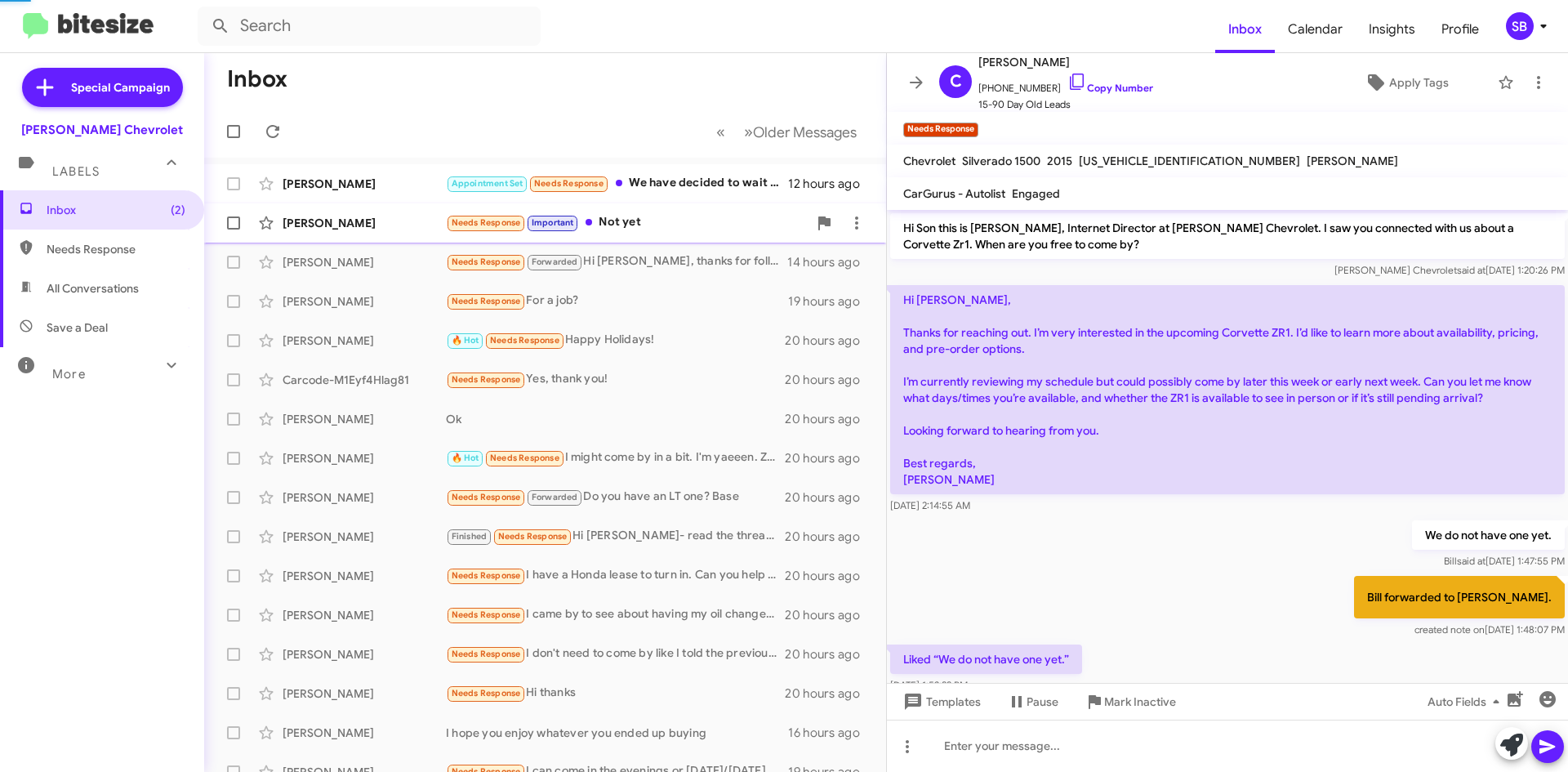
scroll to position [254, 0]
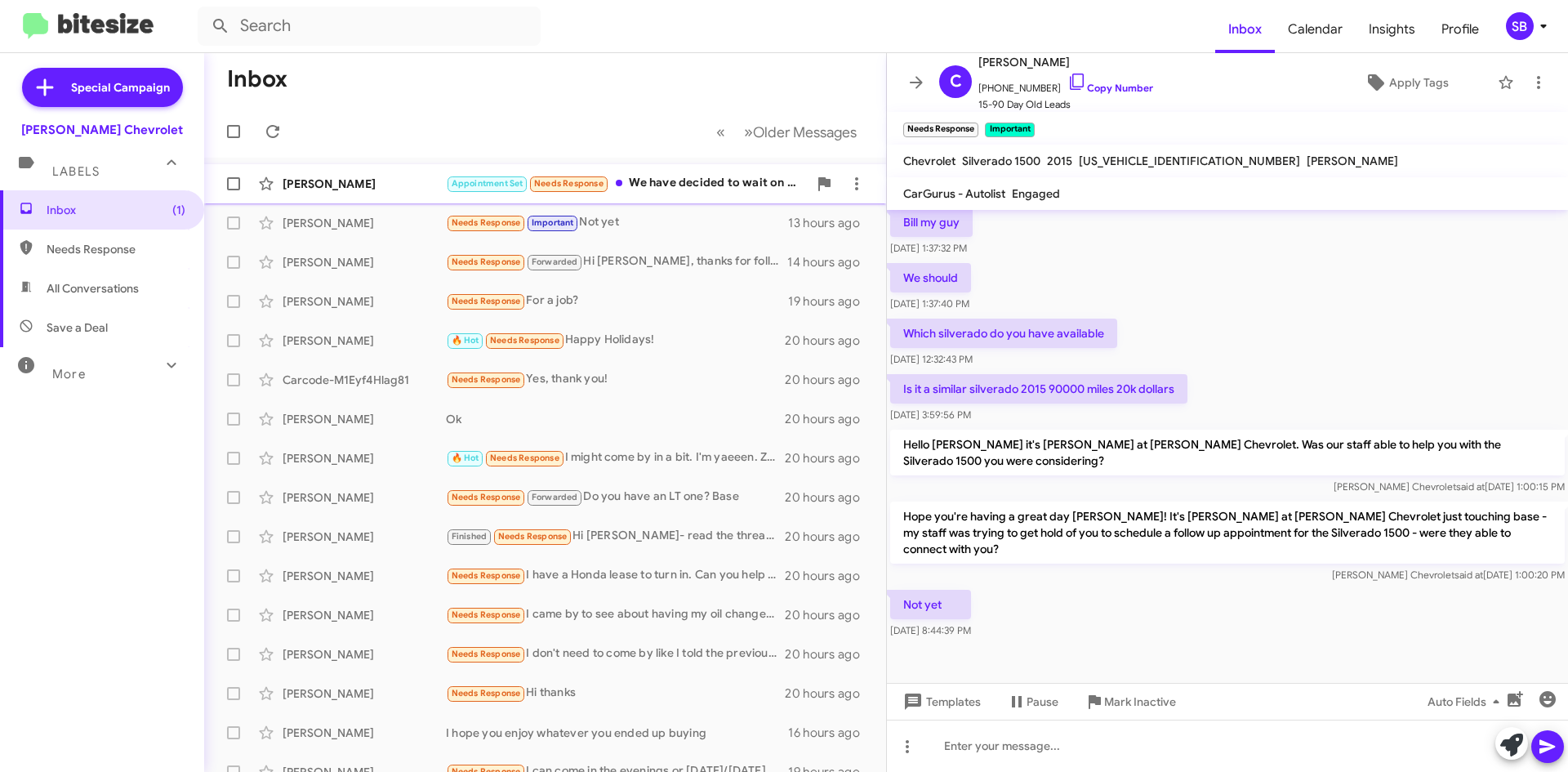
click at [406, 178] on div "[PERSON_NAME]" at bounding box center [364, 183] width 163 height 16
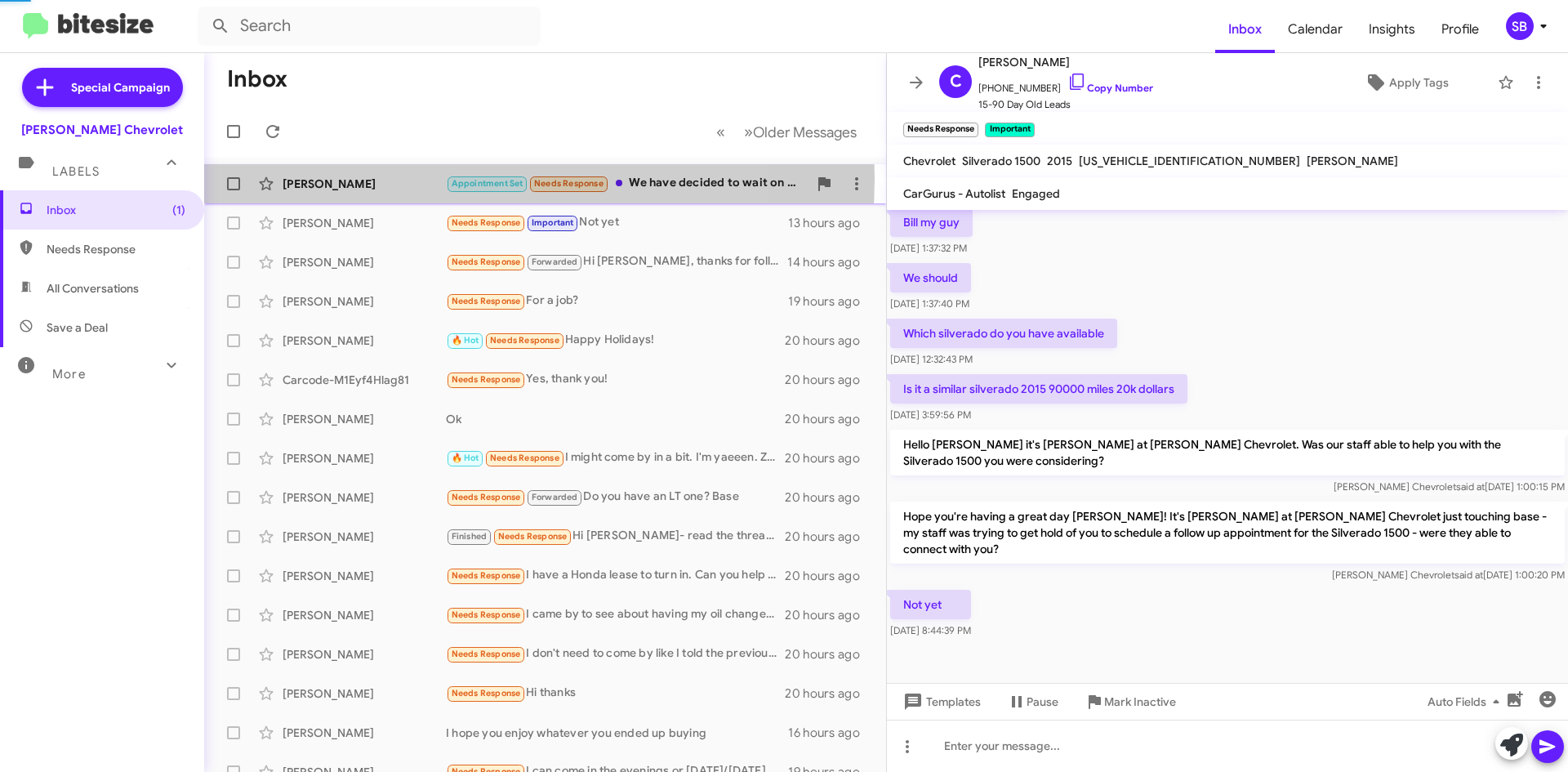
scroll to position [45, 0]
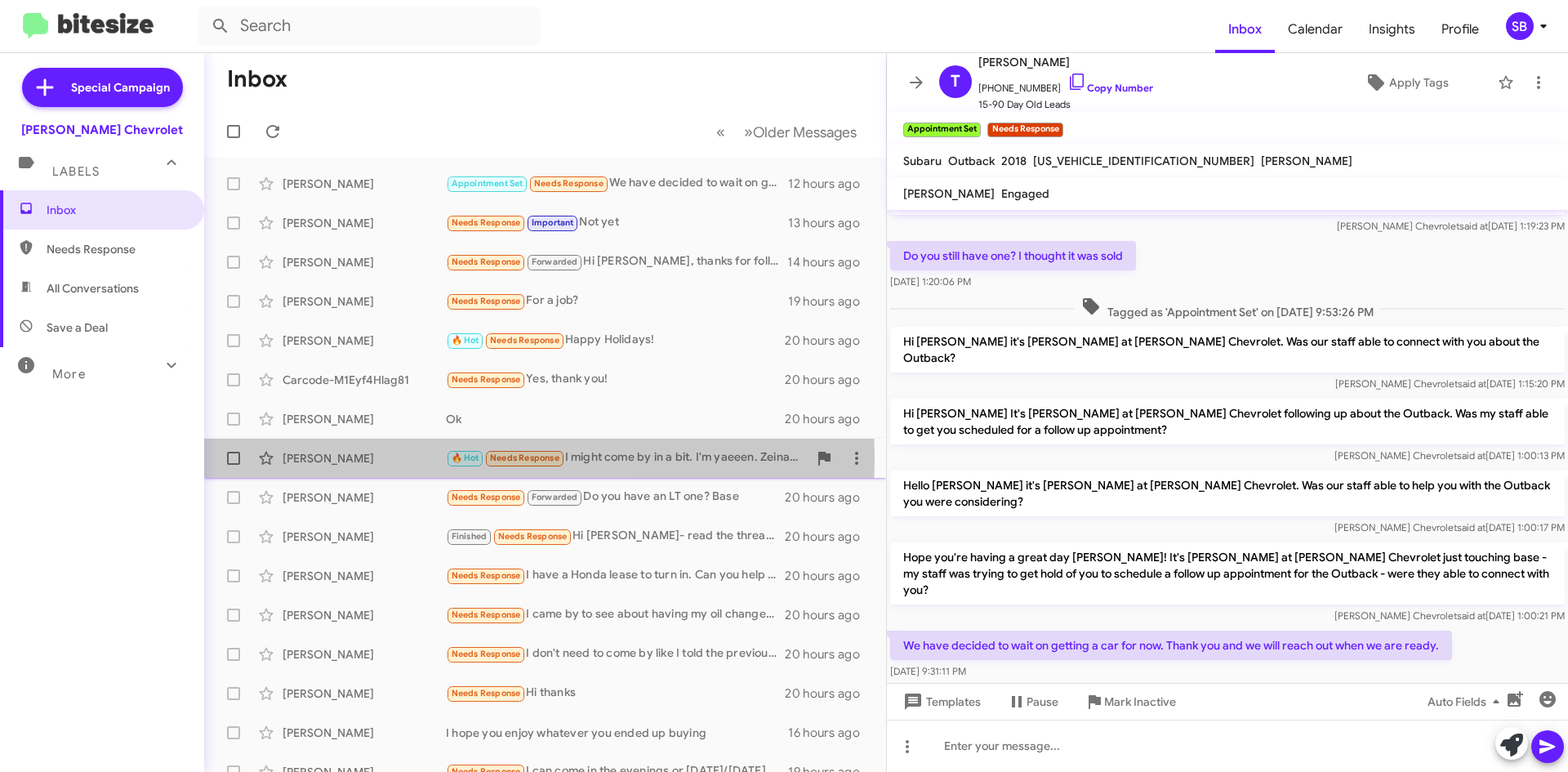
click at [440, 460] on div "[PERSON_NAME]" at bounding box center [364, 458] width 163 height 16
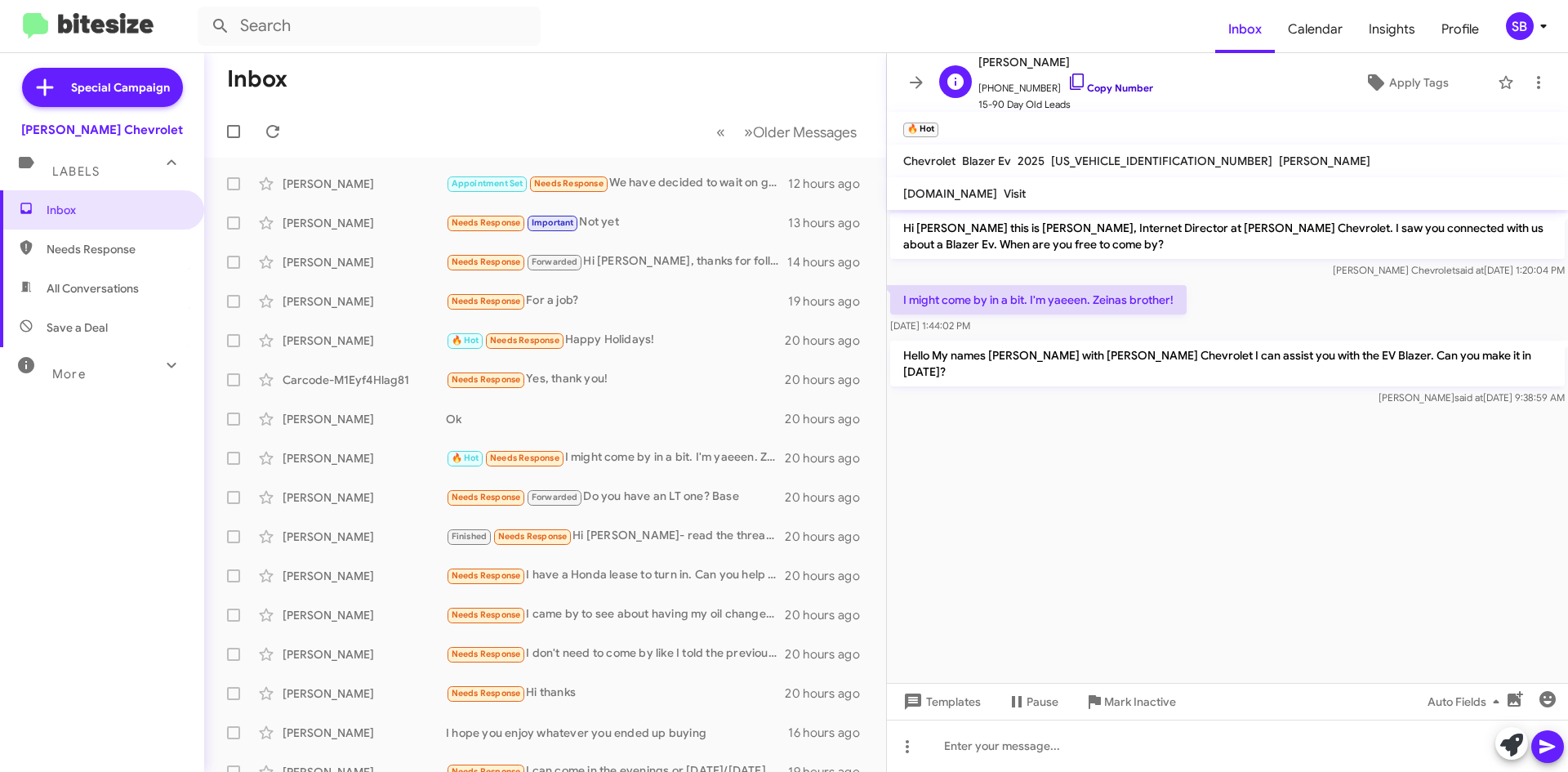
click at [1116, 88] on link "Copy Number" at bounding box center [1109, 87] width 86 height 13
